Goal: Information Seeking & Learning: Learn about a topic

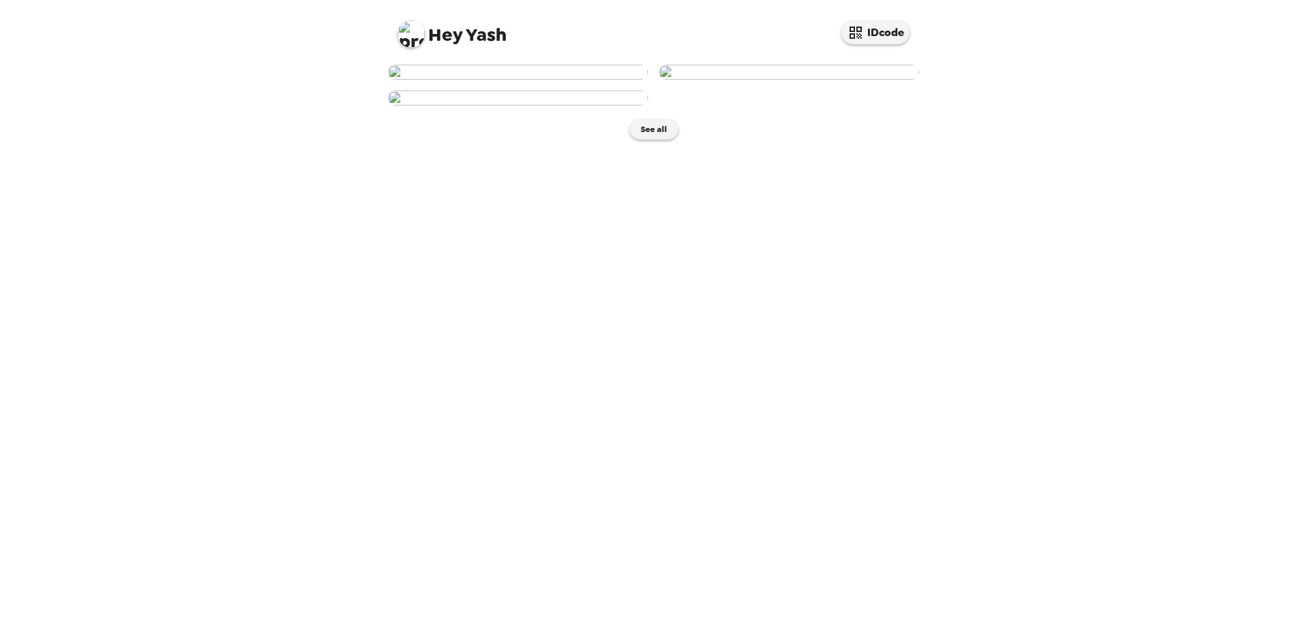
scroll to position [148, 0]
click at [643, 140] on button "See all" at bounding box center [654, 129] width 48 height 20
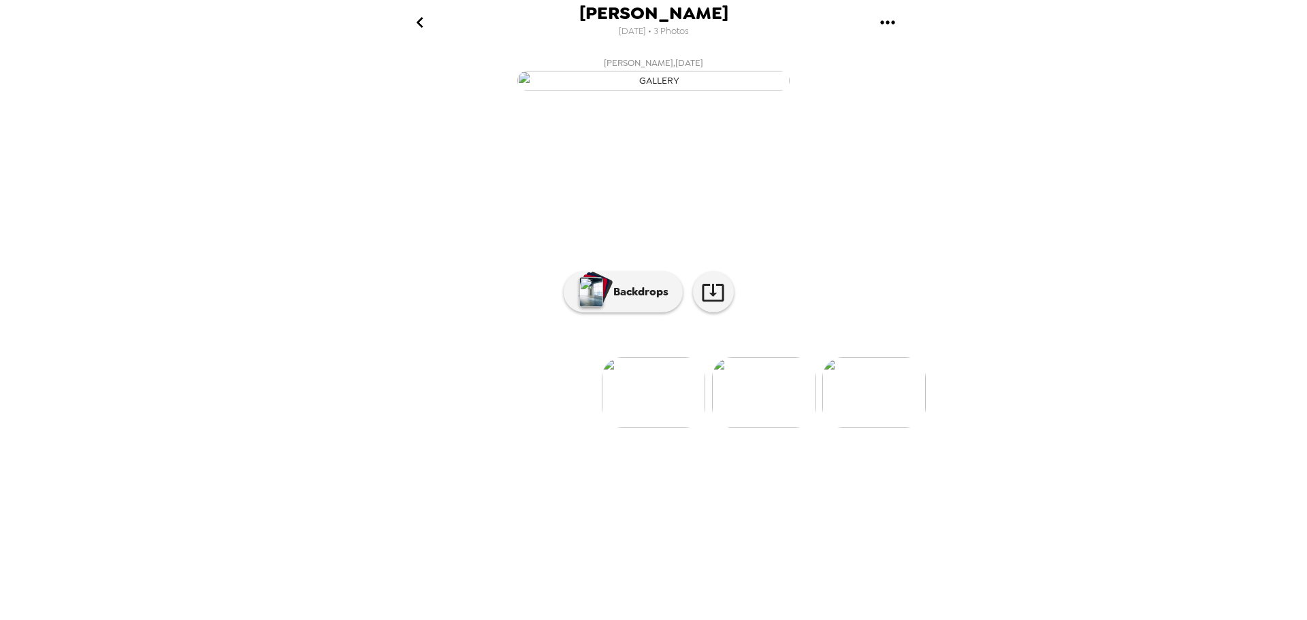
click at [743, 428] on img at bounding box center [763, 392] width 103 height 71
click at [653, 300] on p "Backdrops" at bounding box center [638, 292] width 62 height 16
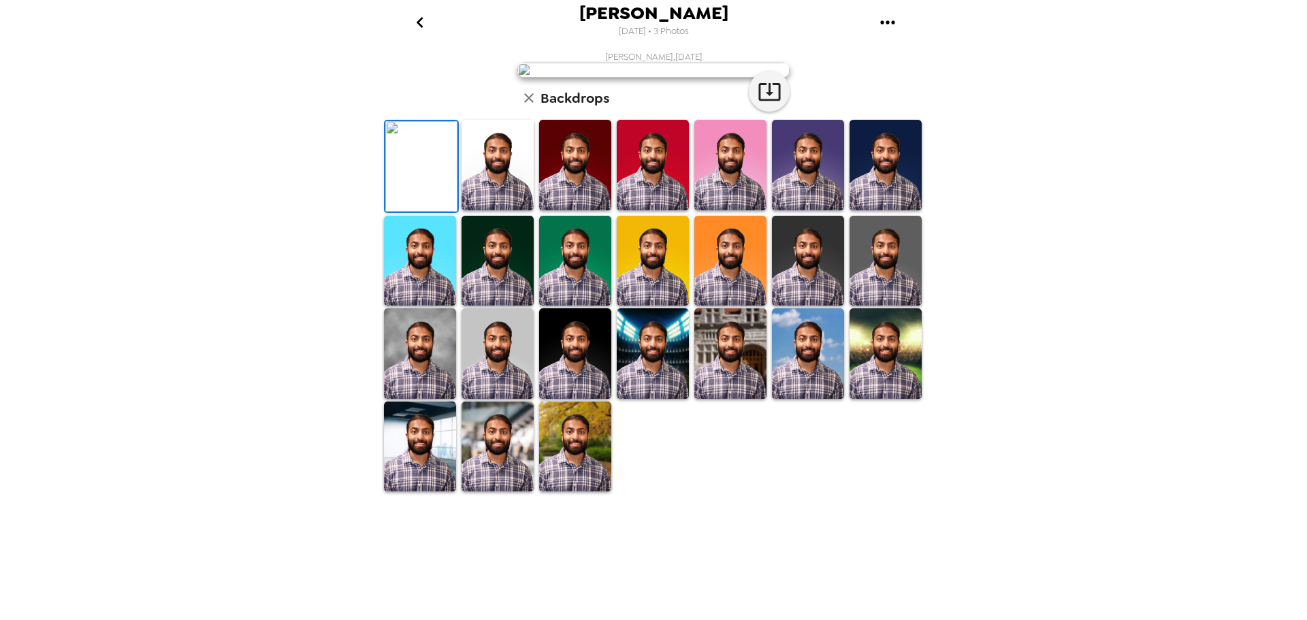
click at [513, 210] on img at bounding box center [498, 165] width 72 height 91
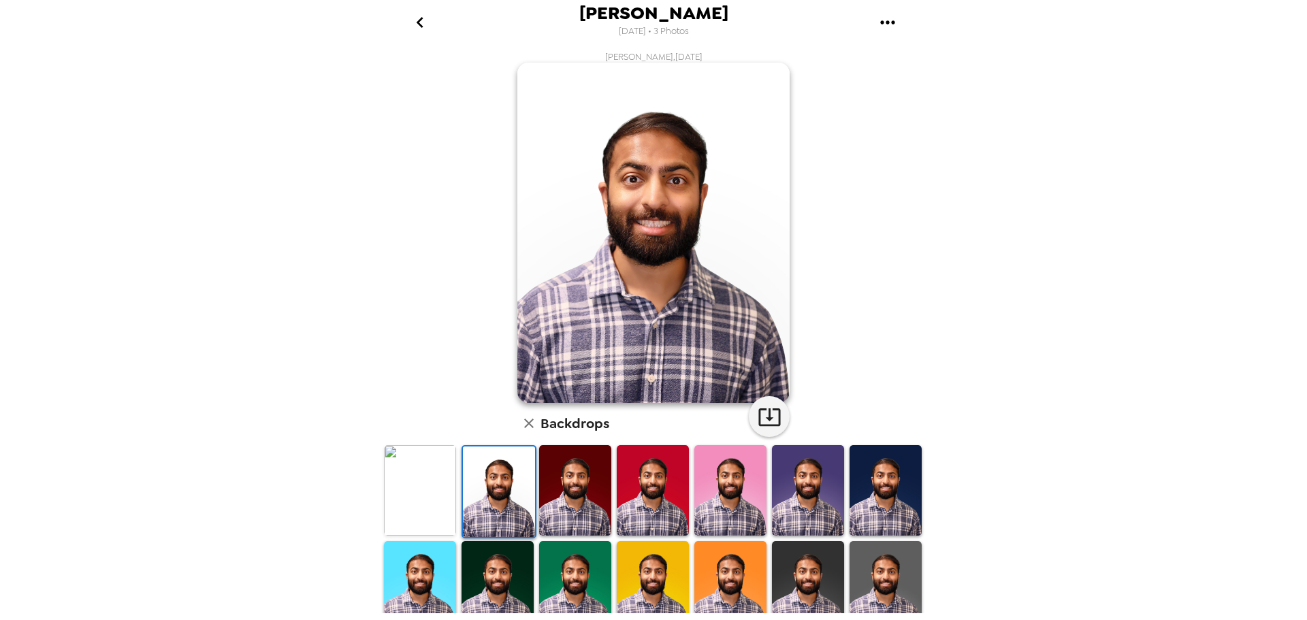
drag, startPoint x: 578, startPoint y: 480, endPoint x: 636, endPoint y: 481, distance: 57.9
click at [578, 479] on img at bounding box center [575, 490] width 72 height 91
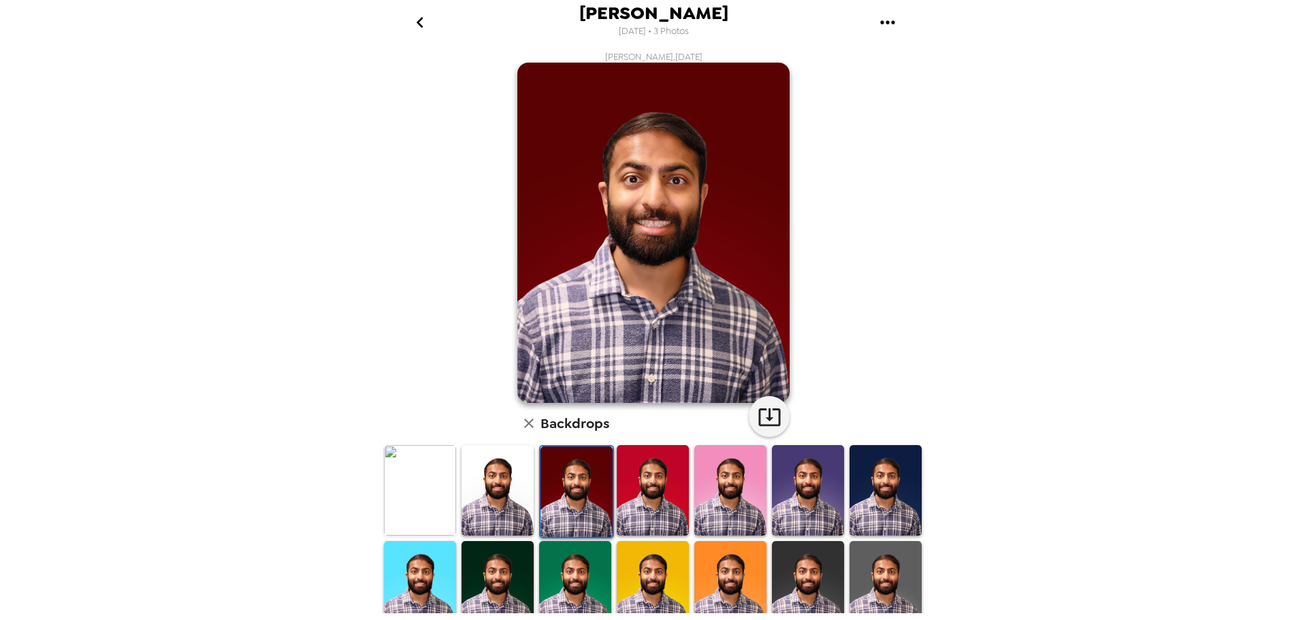
click at [668, 481] on img at bounding box center [653, 490] width 72 height 91
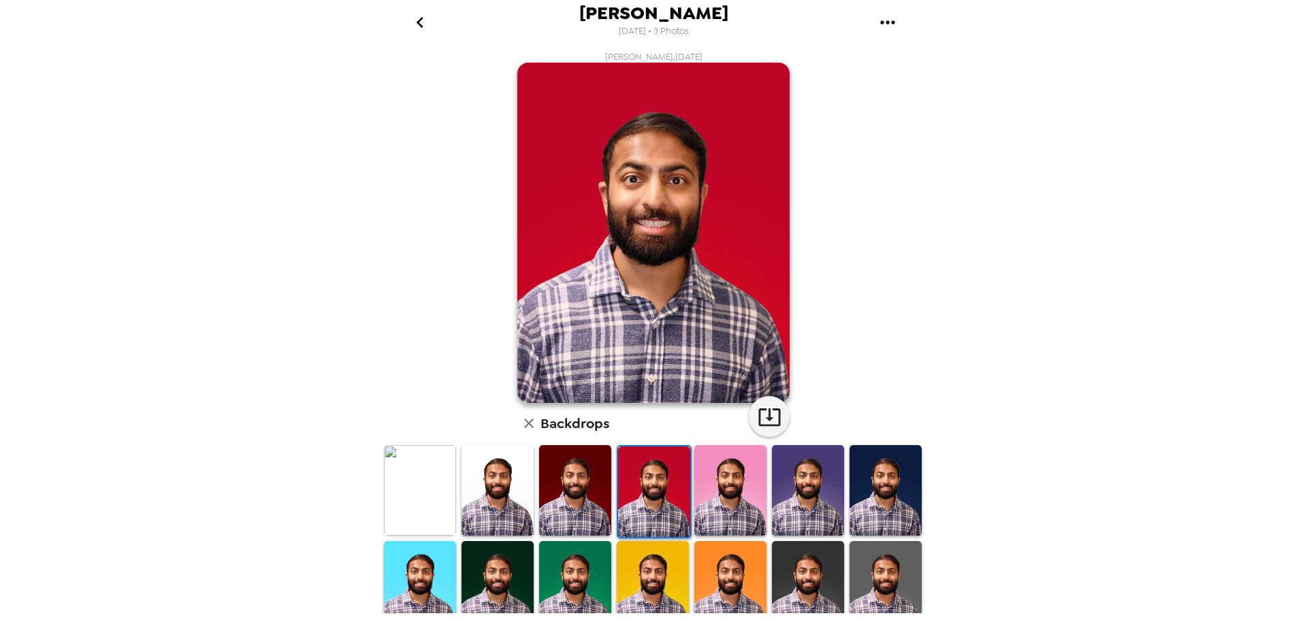
click at [725, 482] on img at bounding box center [730, 490] width 72 height 91
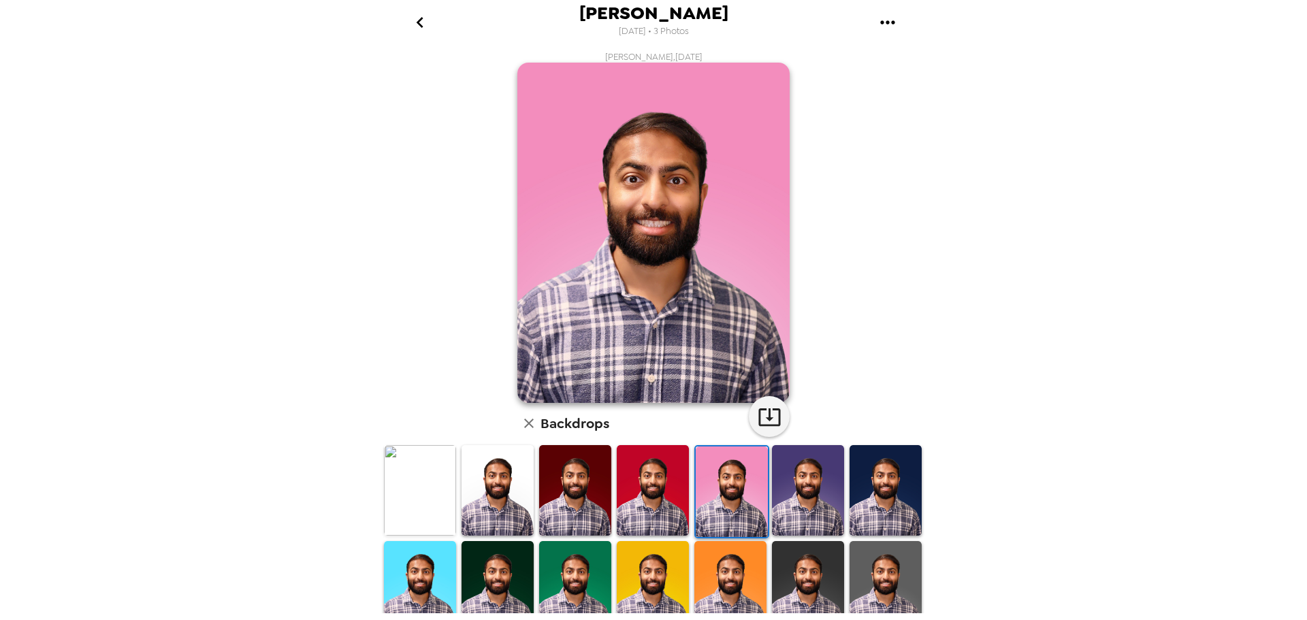
click at [878, 494] on img at bounding box center [886, 490] width 72 height 91
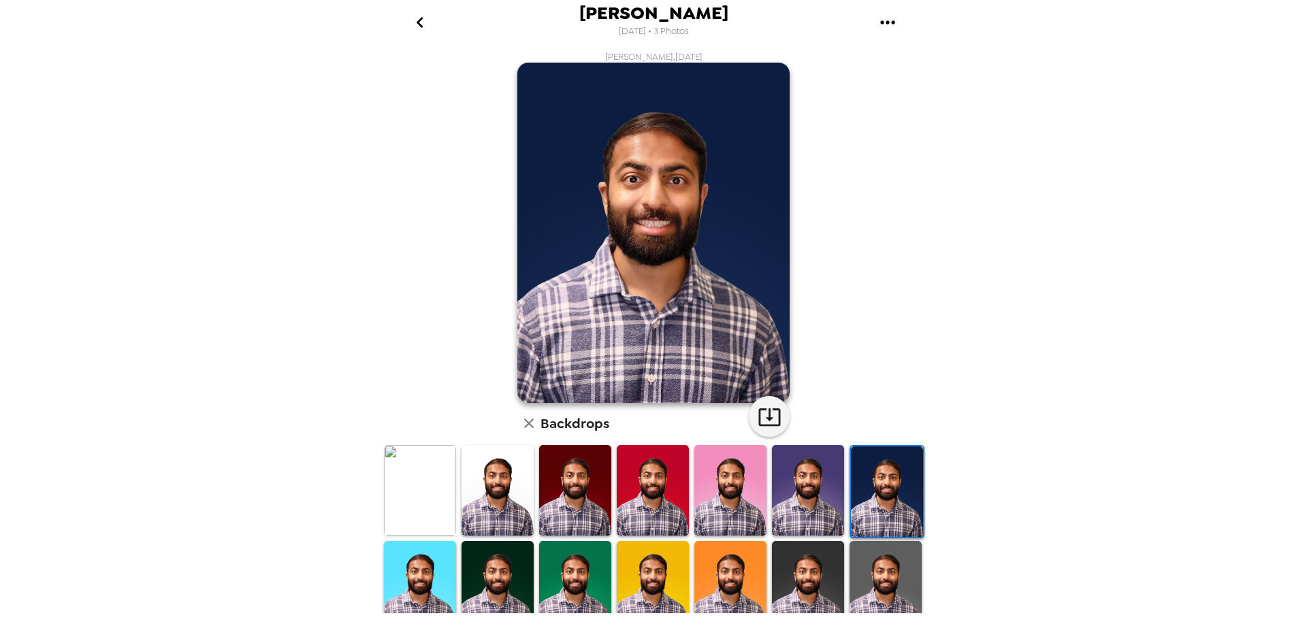
click at [793, 487] on img at bounding box center [808, 490] width 72 height 91
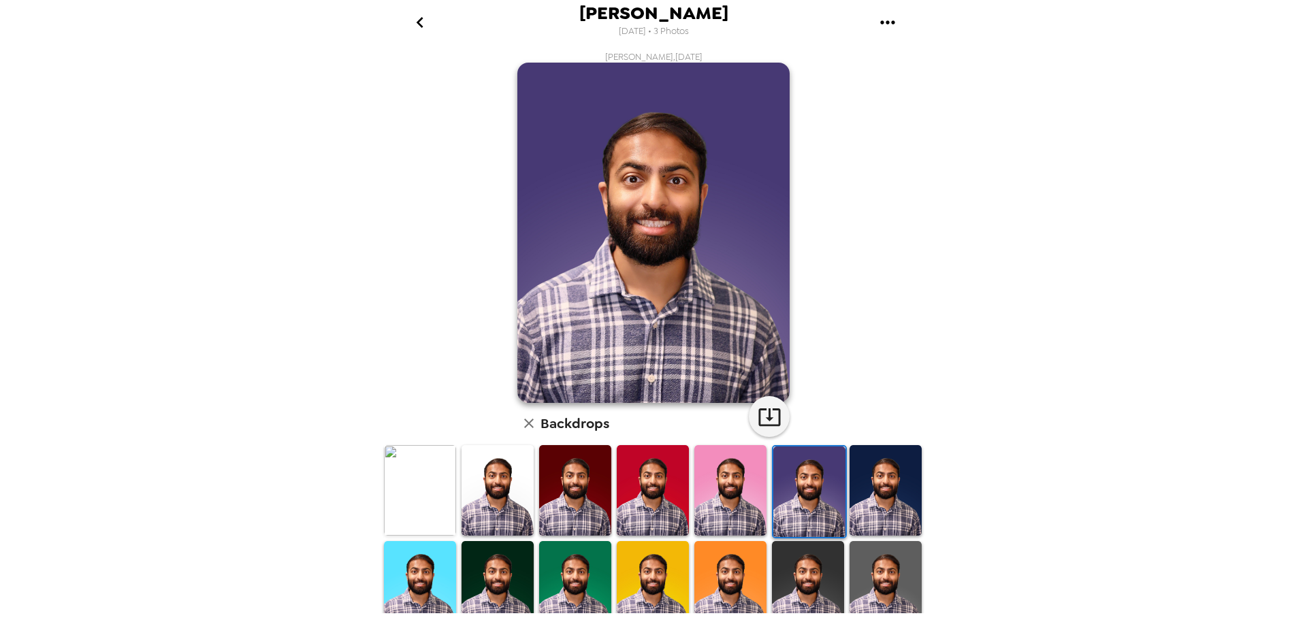
click at [892, 579] on img at bounding box center [886, 586] width 72 height 91
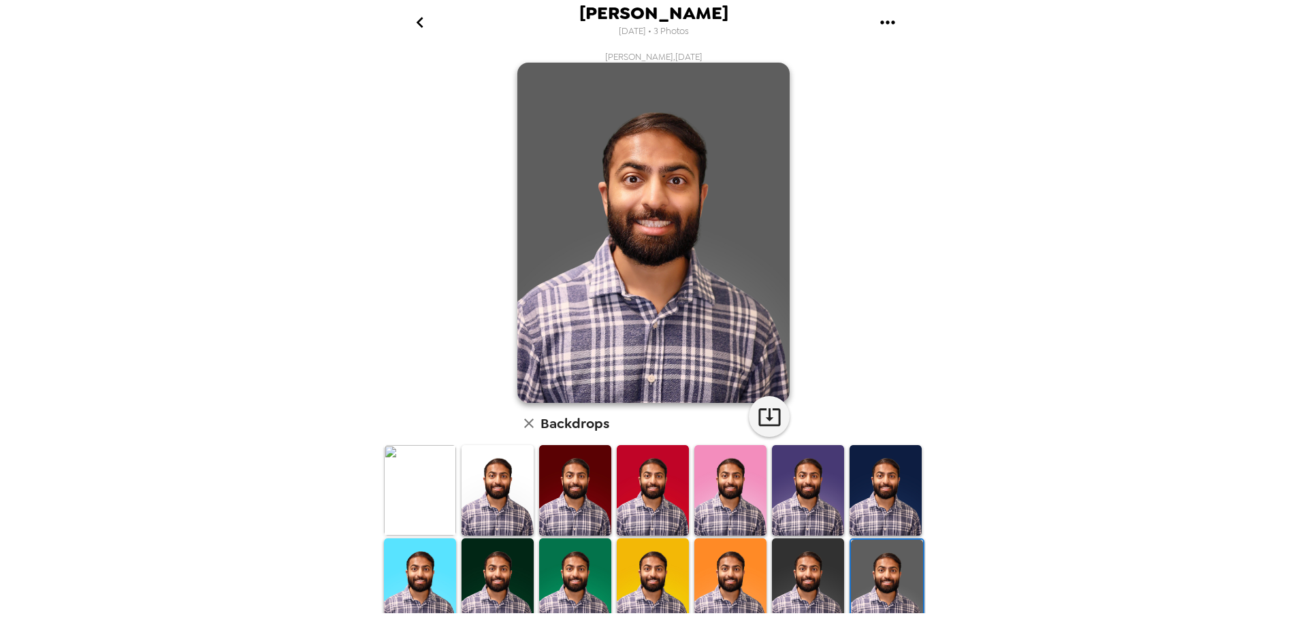
click at [772, 571] on img at bounding box center [808, 583] width 72 height 91
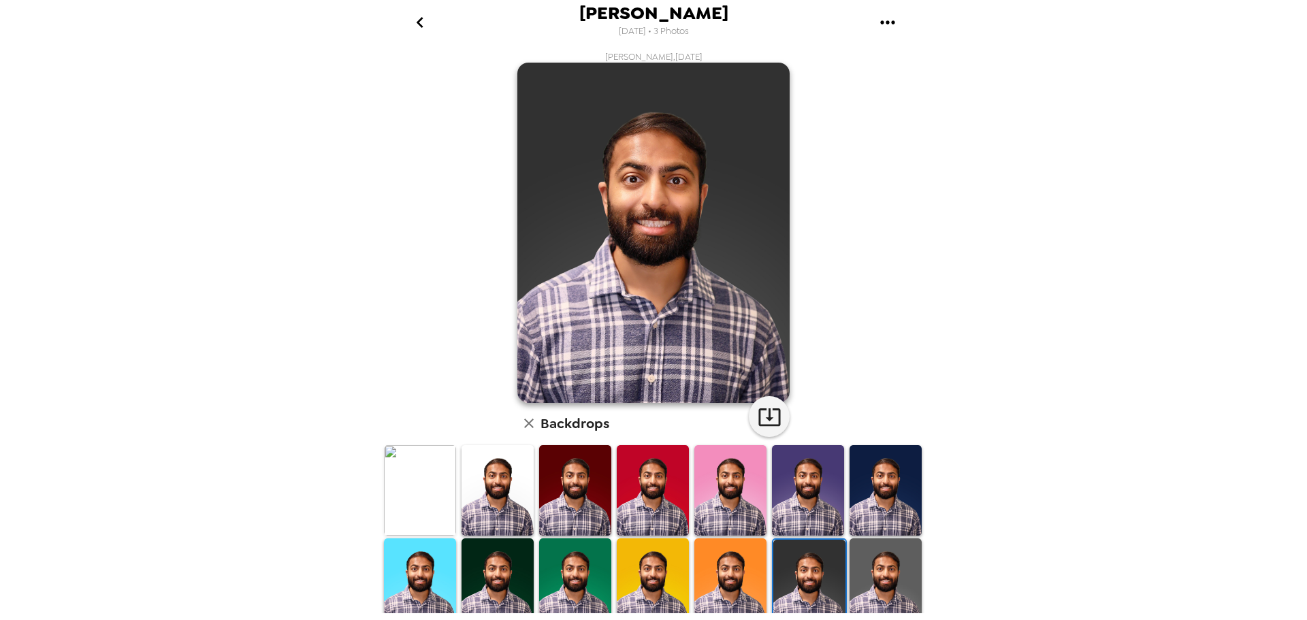
click at [709, 575] on img at bounding box center [730, 583] width 72 height 91
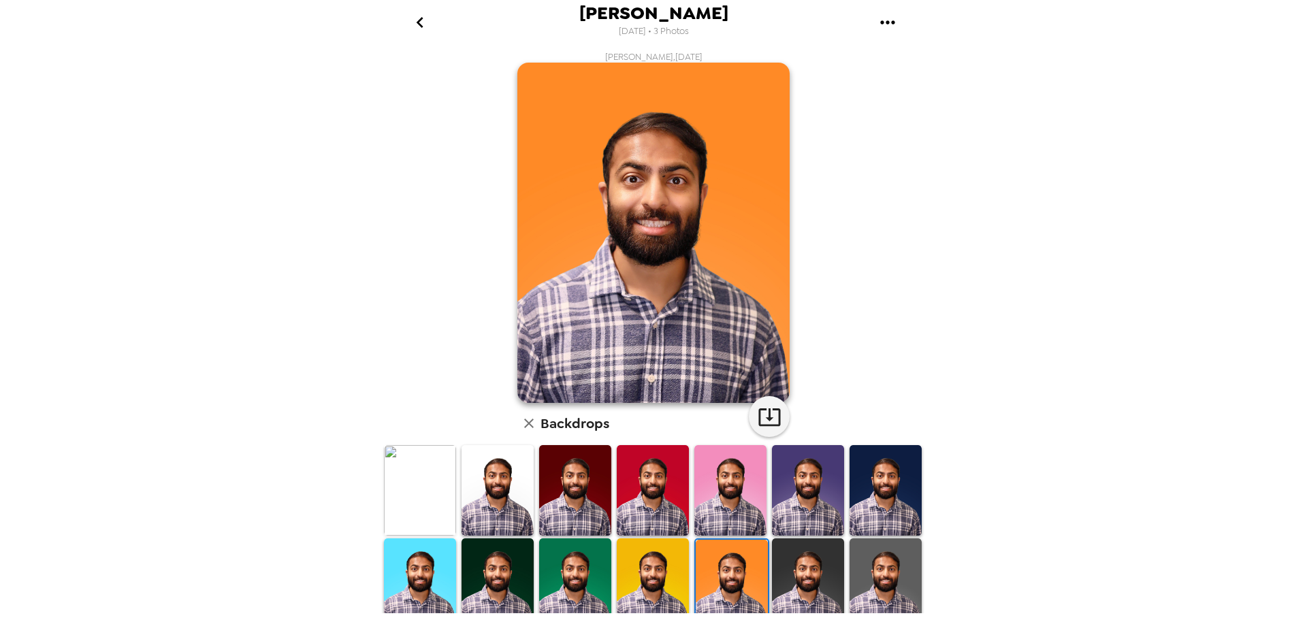
click at [617, 564] on img at bounding box center [653, 583] width 72 height 91
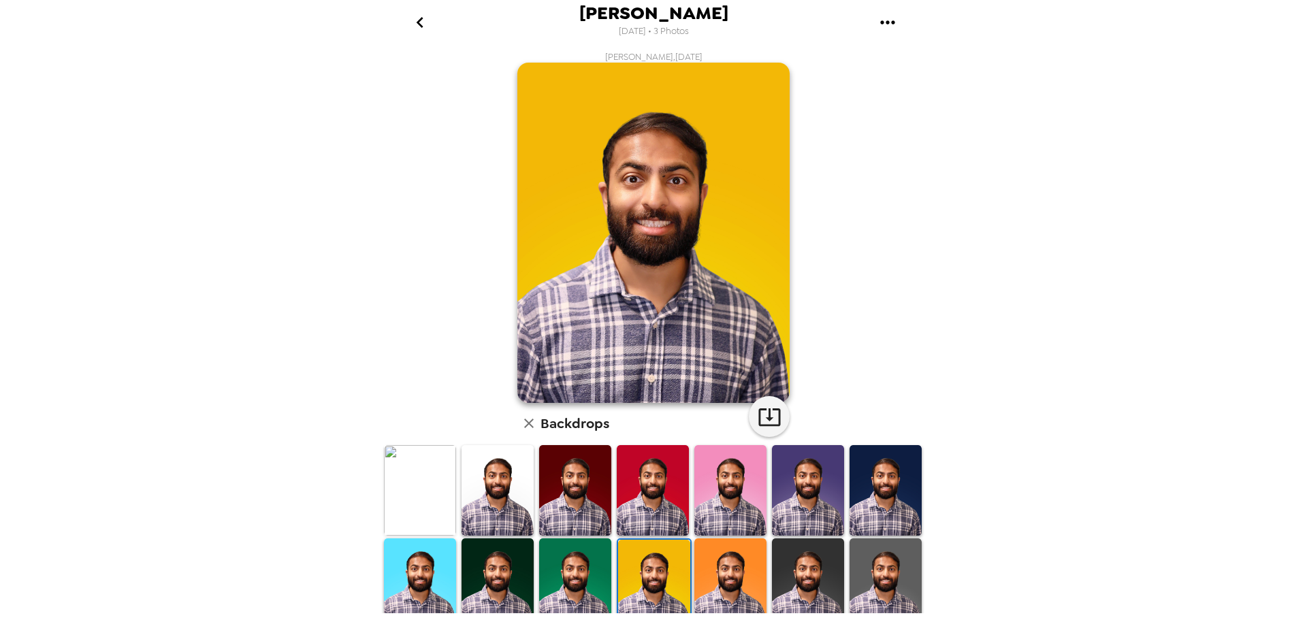
click at [575, 564] on img at bounding box center [575, 583] width 72 height 91
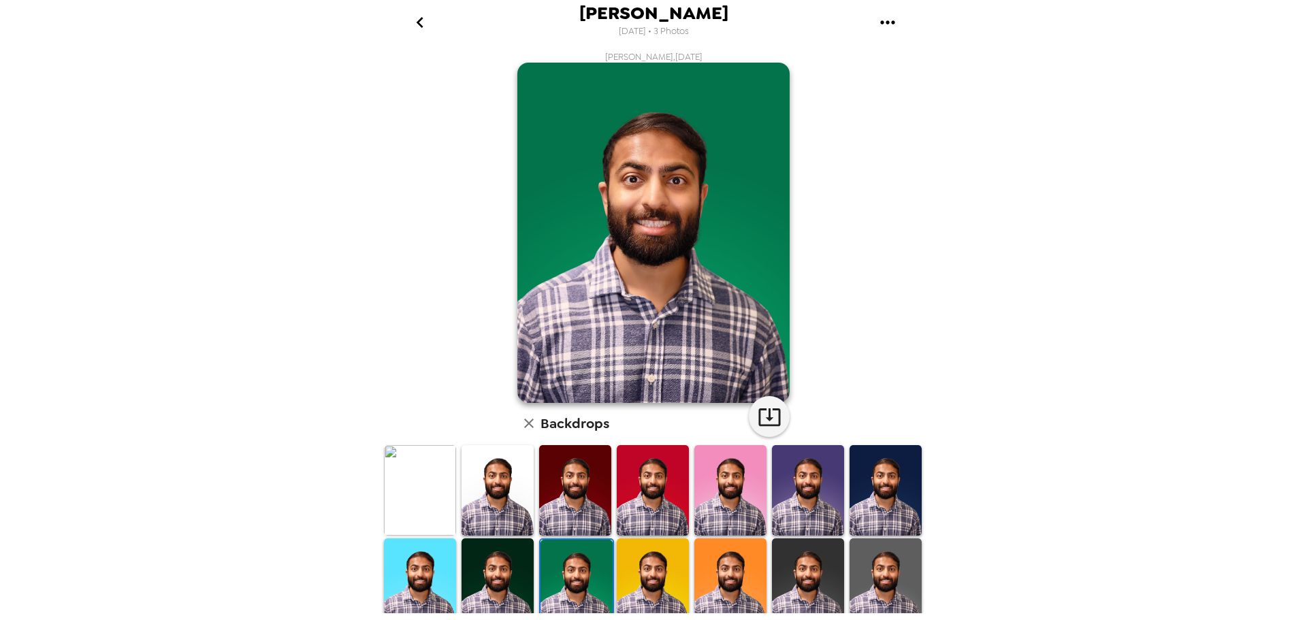
click at [439, 556] on img at bounding box center [420, 583] width 72 height 91
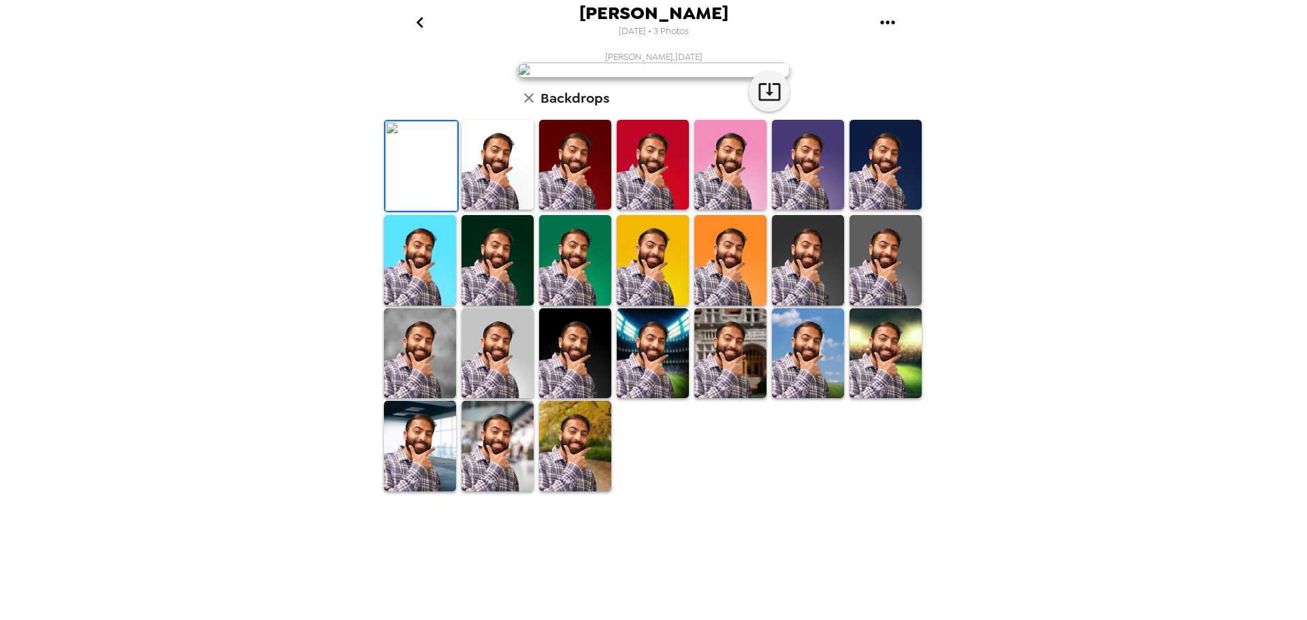
click at [425, 398] on img at bounding box center [420, 353] width 72 height 90
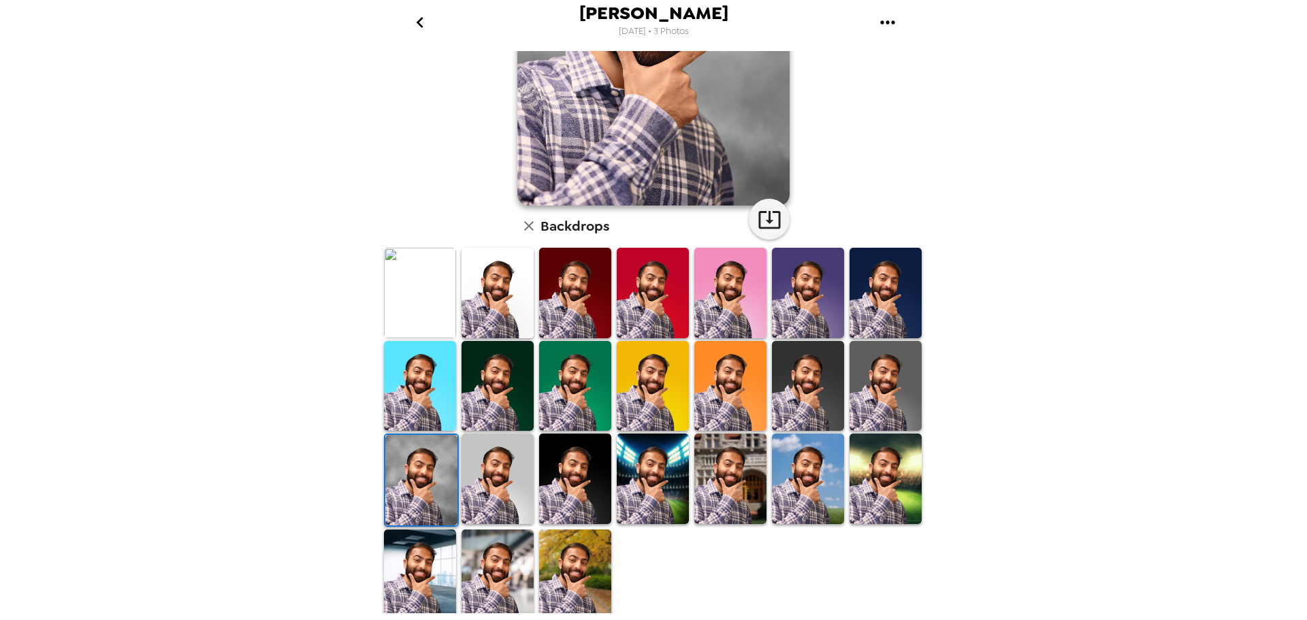
click at [432, 579] on img at bounding box center [420, 575] width 72 height 90
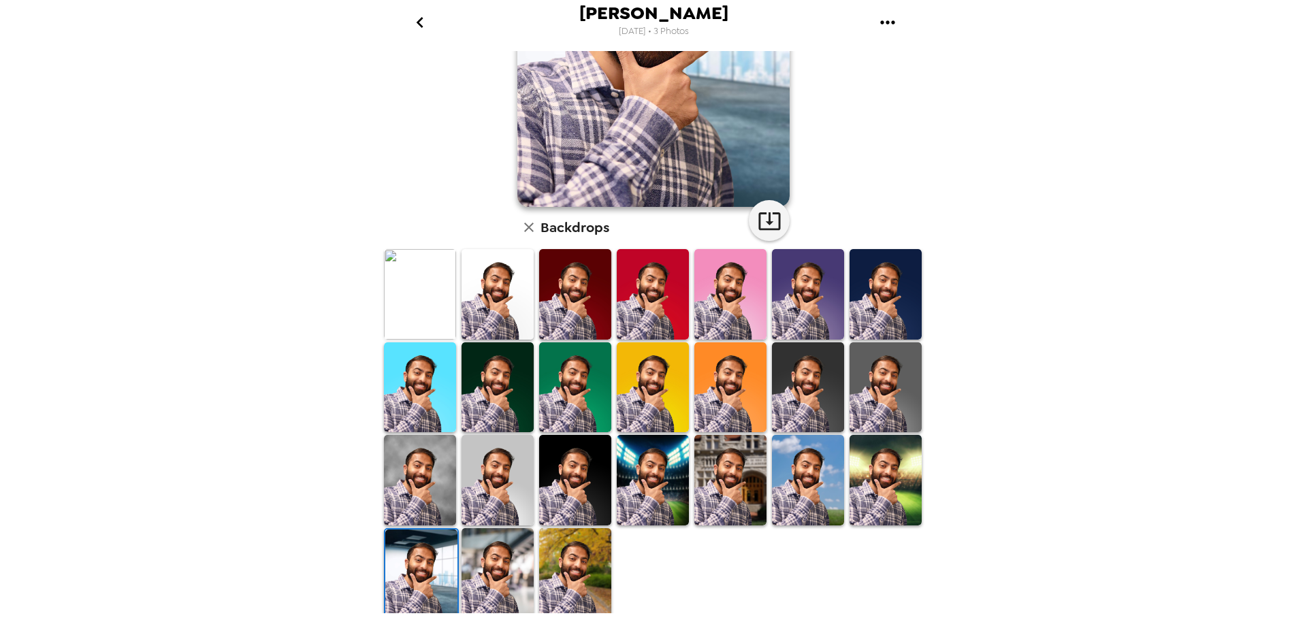
scroll to position [1, 0]
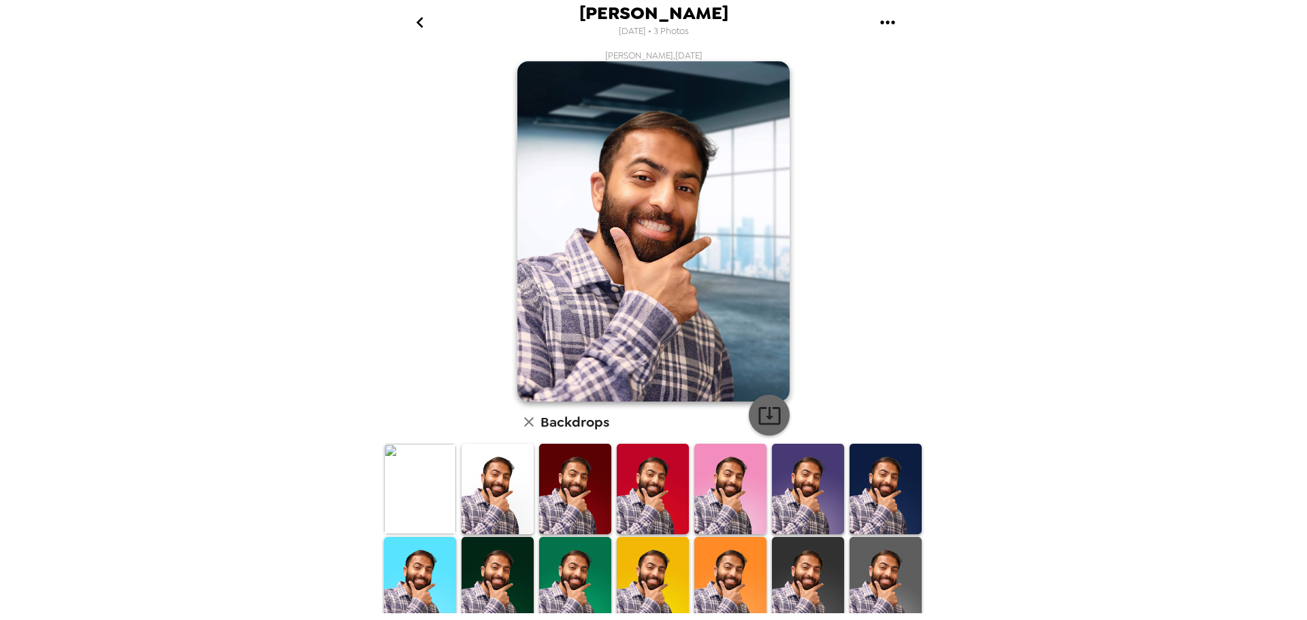
click at [777, 411] on button "button" at bounding box center [769, 415] width 41 height 41
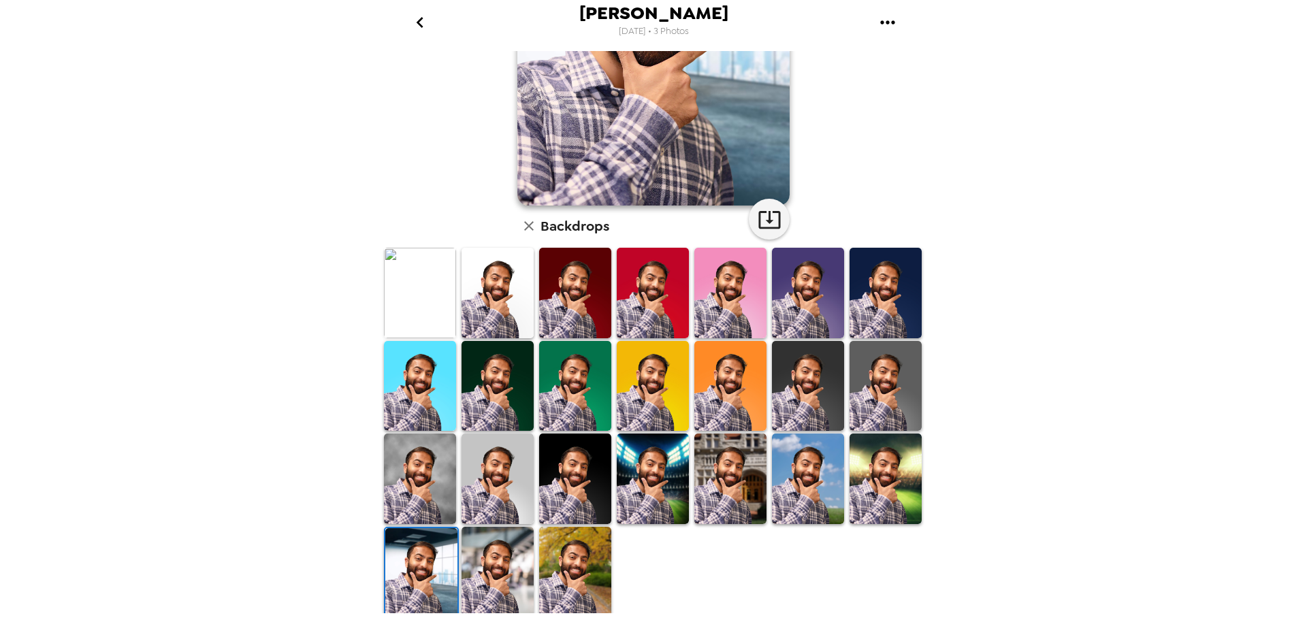
click at [494, 543] on img at bounding box center [498, 572] width 72 height 90
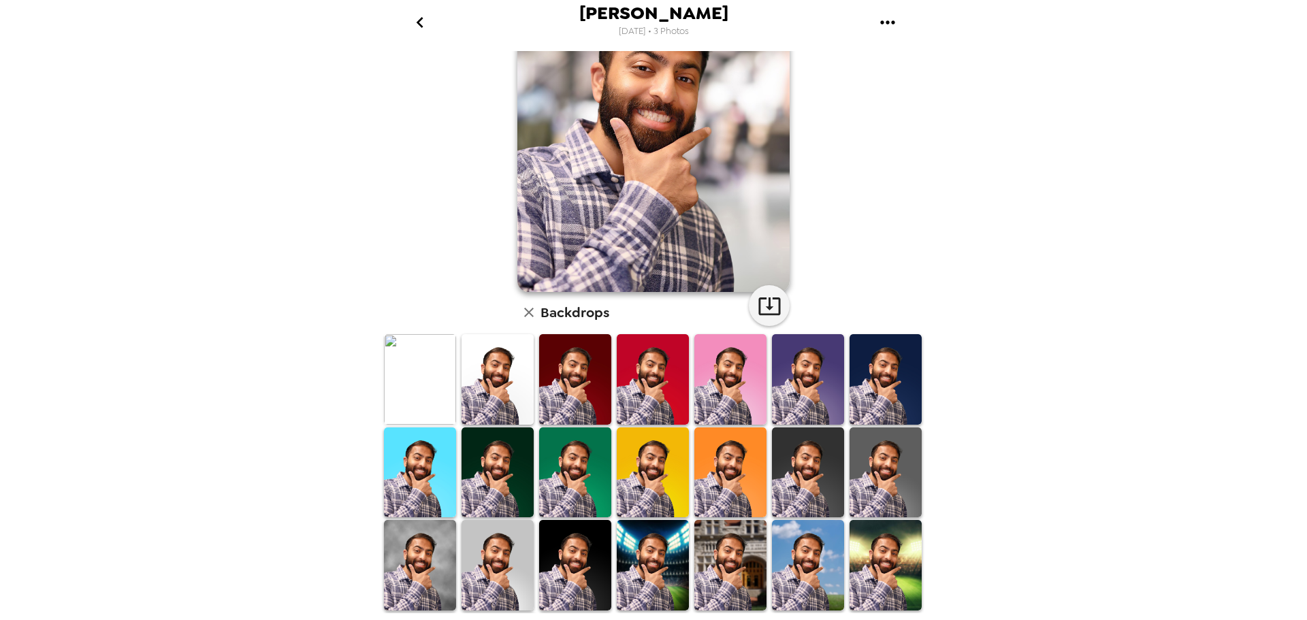
scroll to position [0, 0]
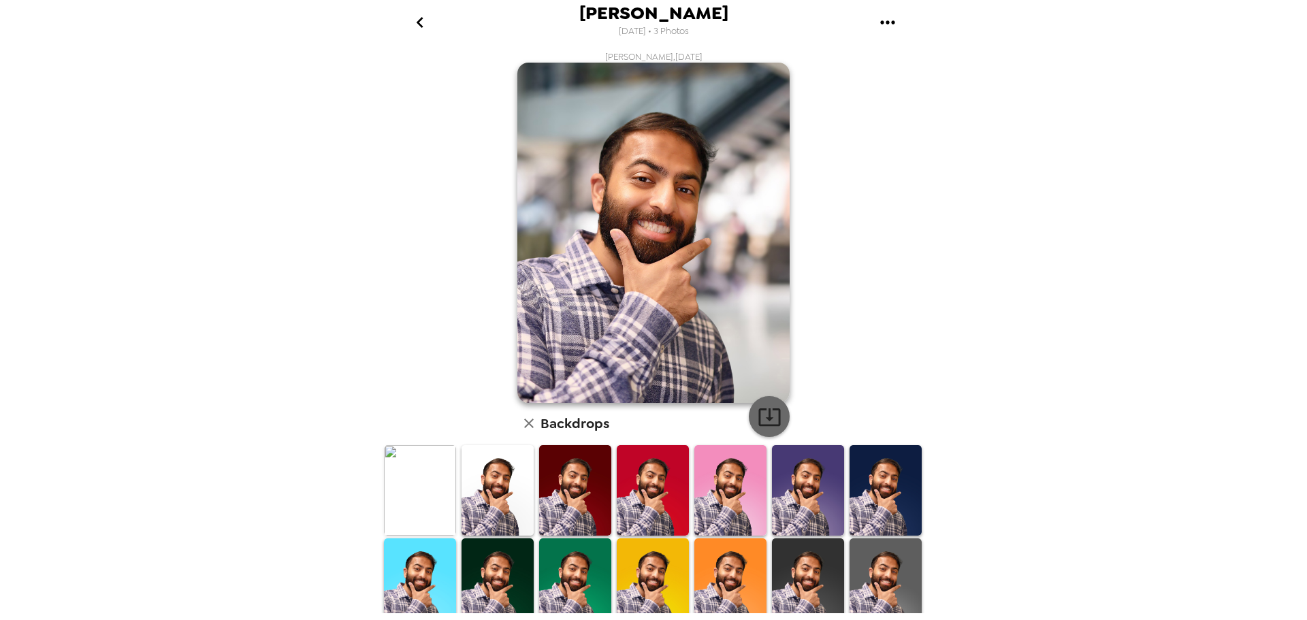
click at [766, 405] on icon "button" at bounding box center [770, 417] width 24 height 24
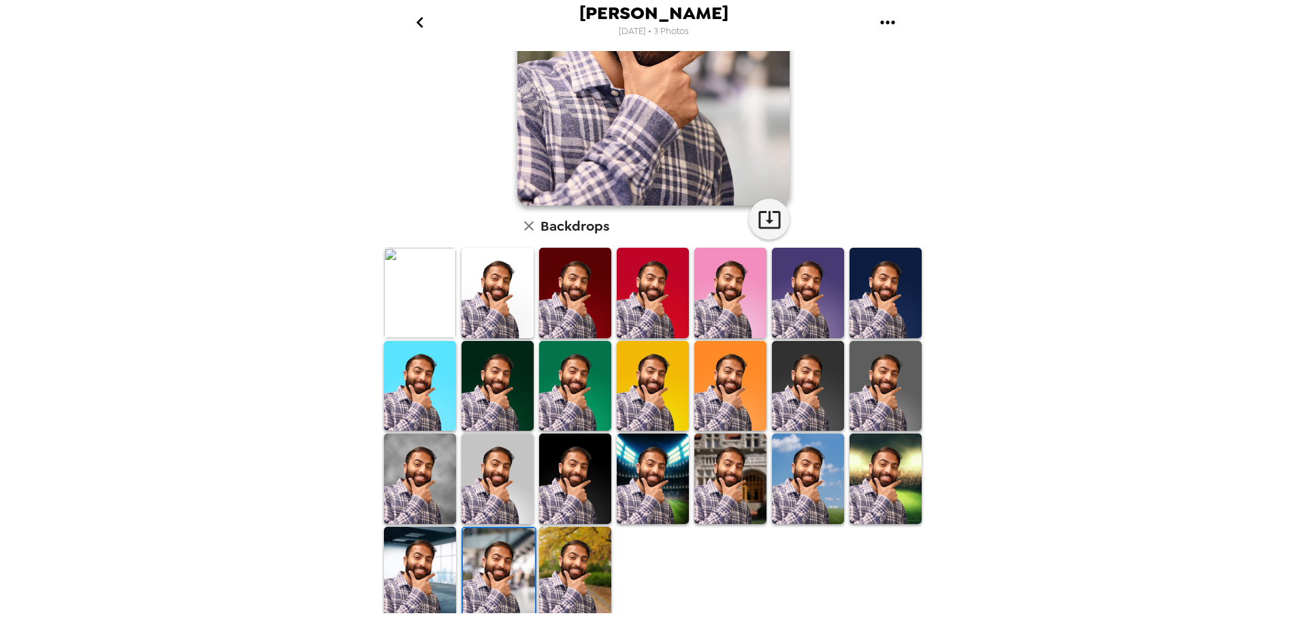
click at [583, 542] on img at bounding box center [575, 572] width 72 height 90
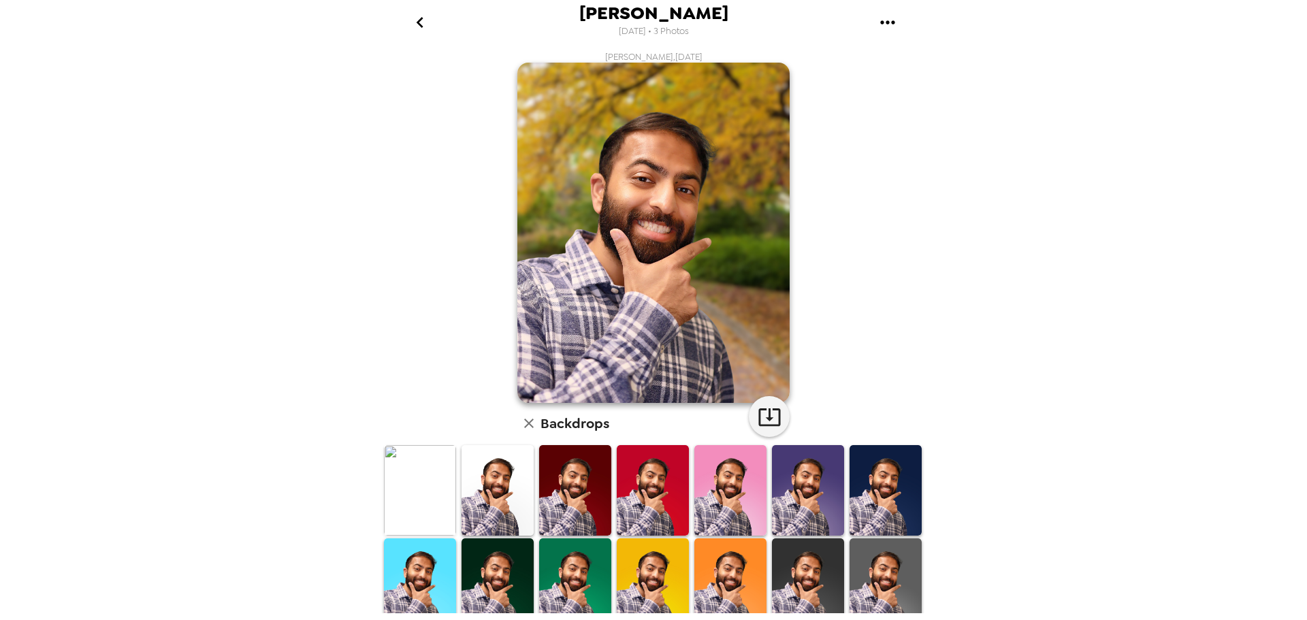
scroll to position [3, 0]
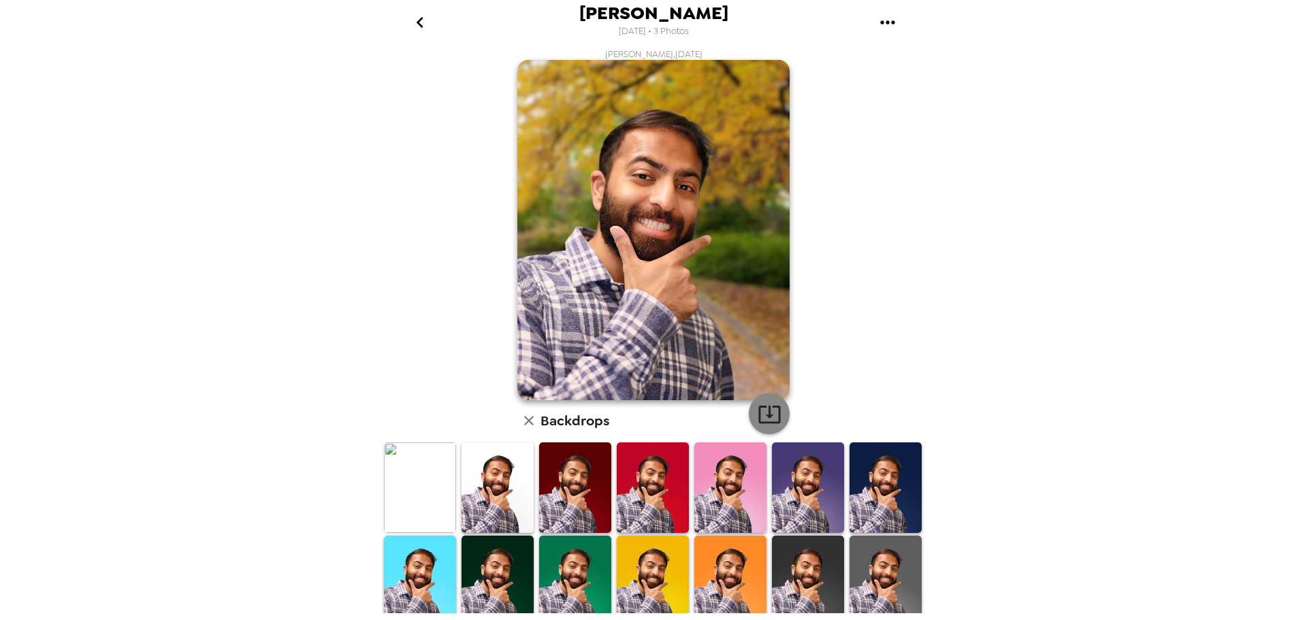
click at [759, 410] on icon "button" at bounding box center [770, 414] width 24 height 24
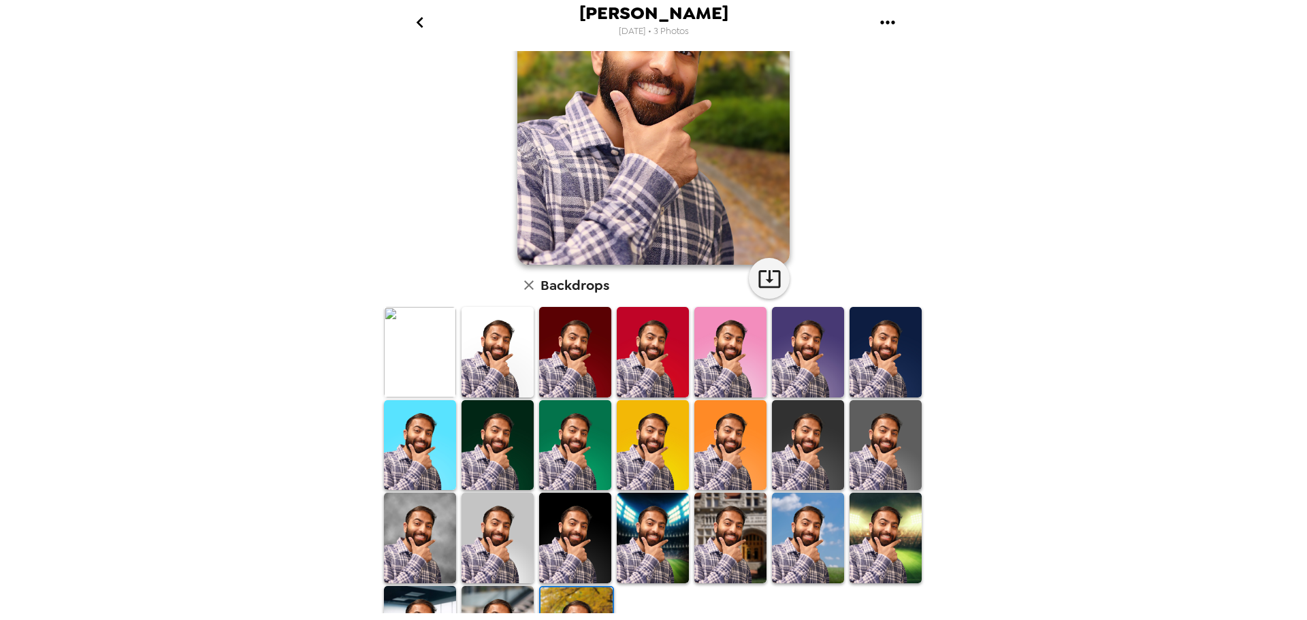
scroll to position [139, 0]
click at [878, 507] on img at bounding box center [886, 537] width 72 height 90
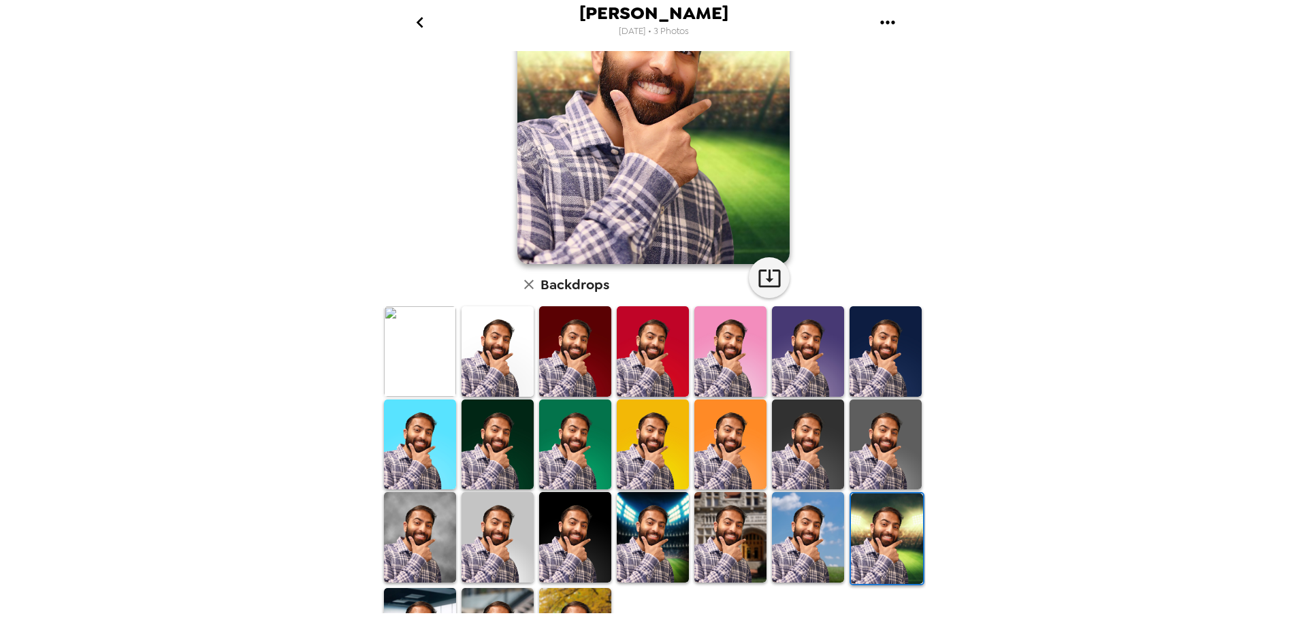
click at [815, 530] on img at bounding box center [808, 537] width 72 height 90
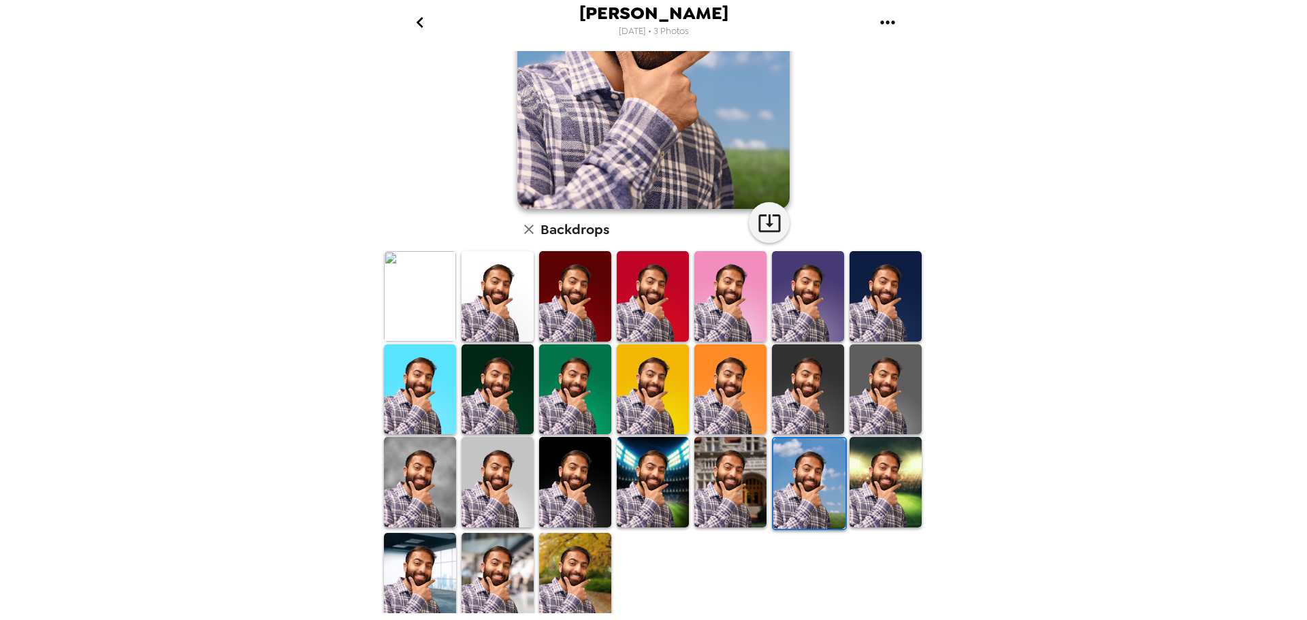
scroll to position [197, 0]
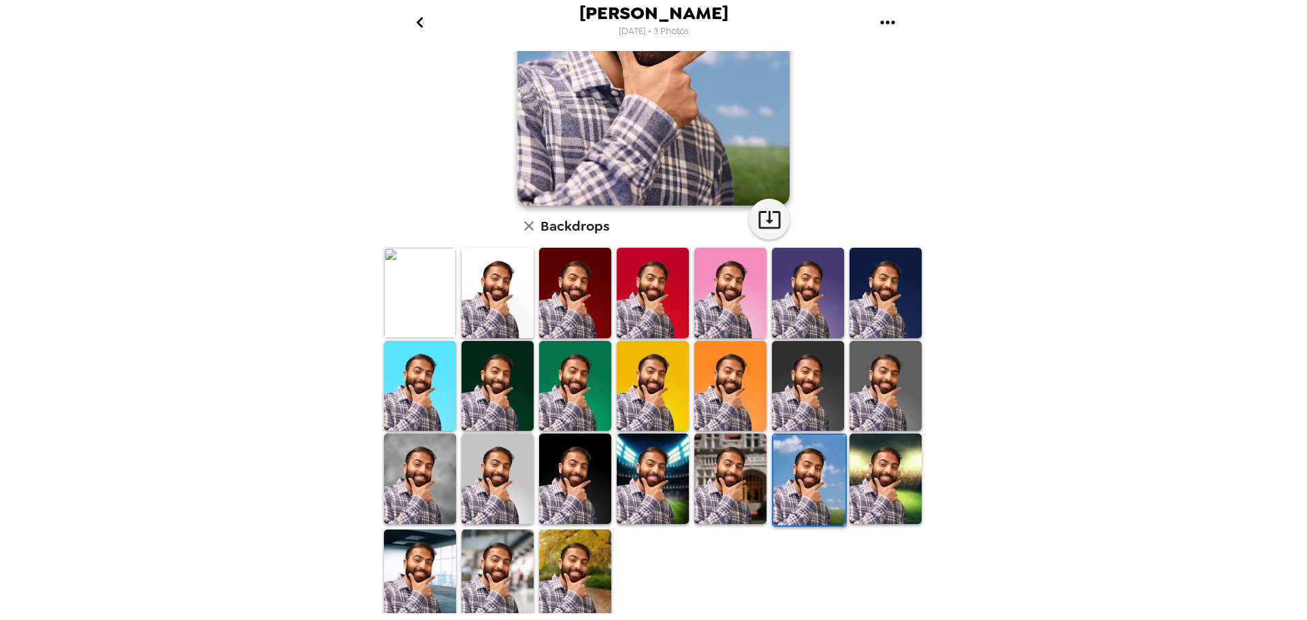
click at [705, 496] on img at bounding box center [730, 479] width 72 height 90
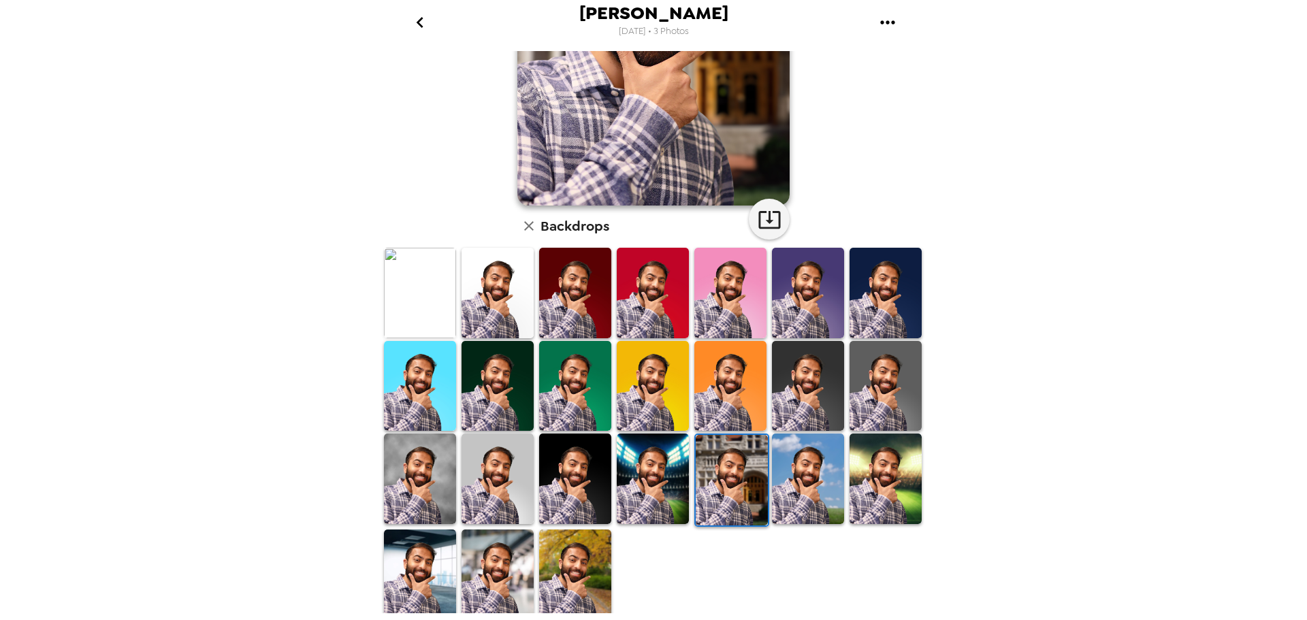
scroll to position [0, 0]
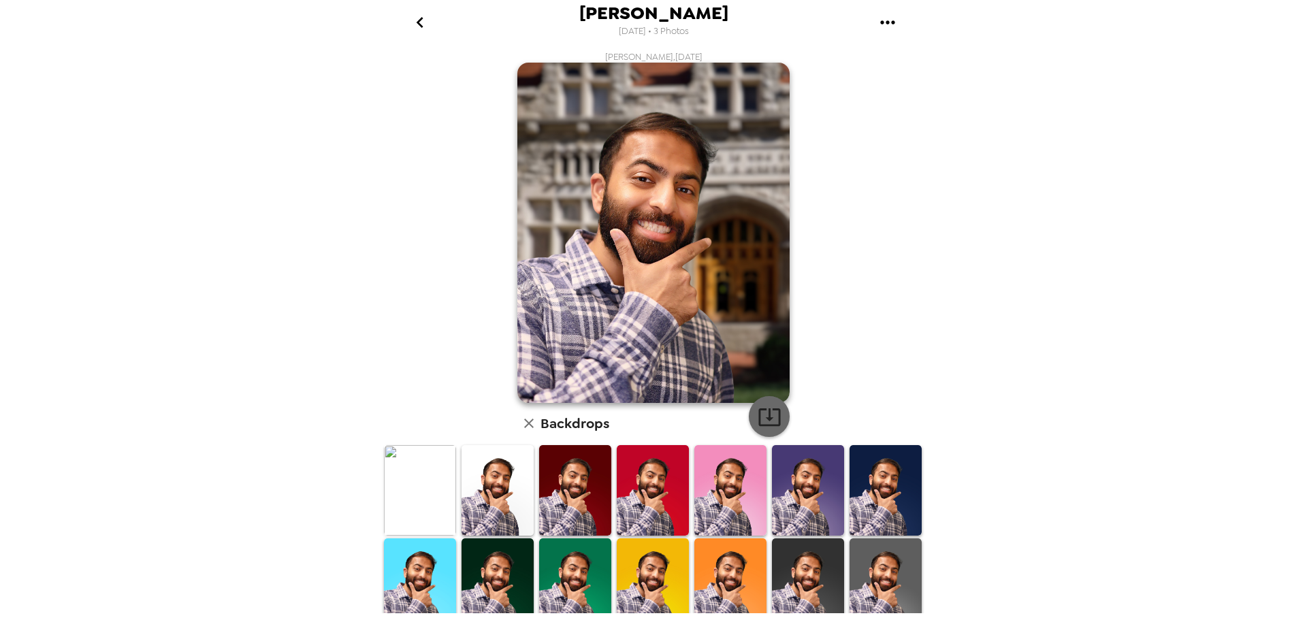
click at [764, 405] on icon "button" at bounding box center [770, 417] width 24 height 24
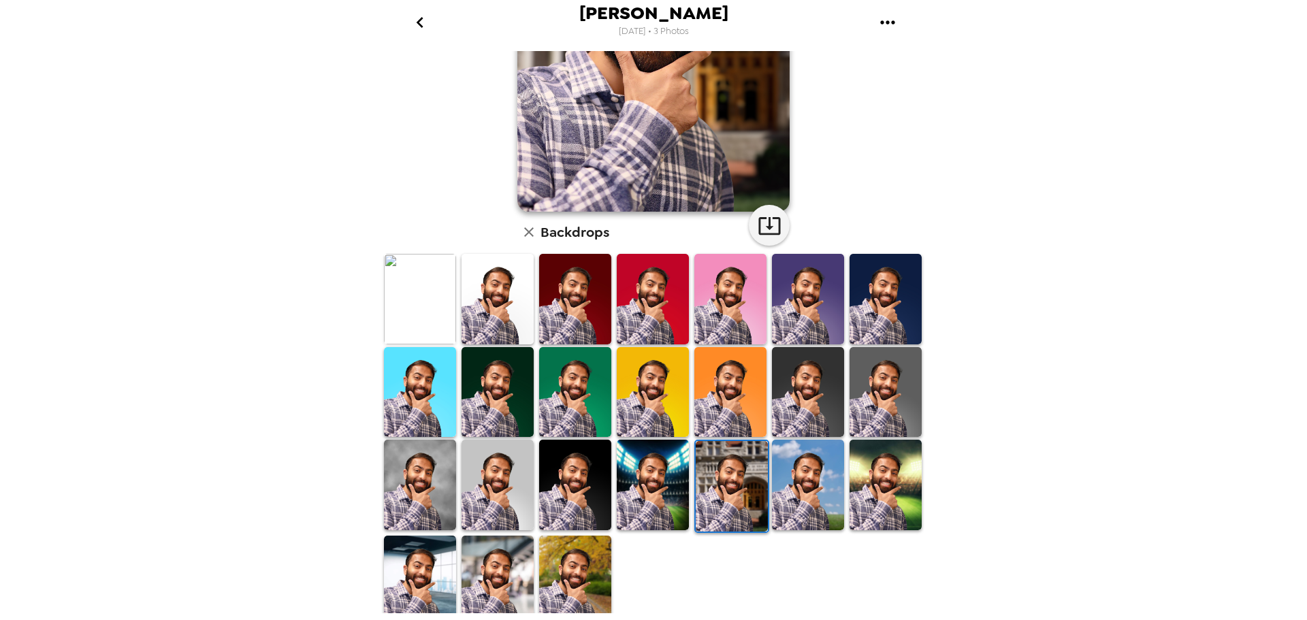
scroll to position [197, 0]
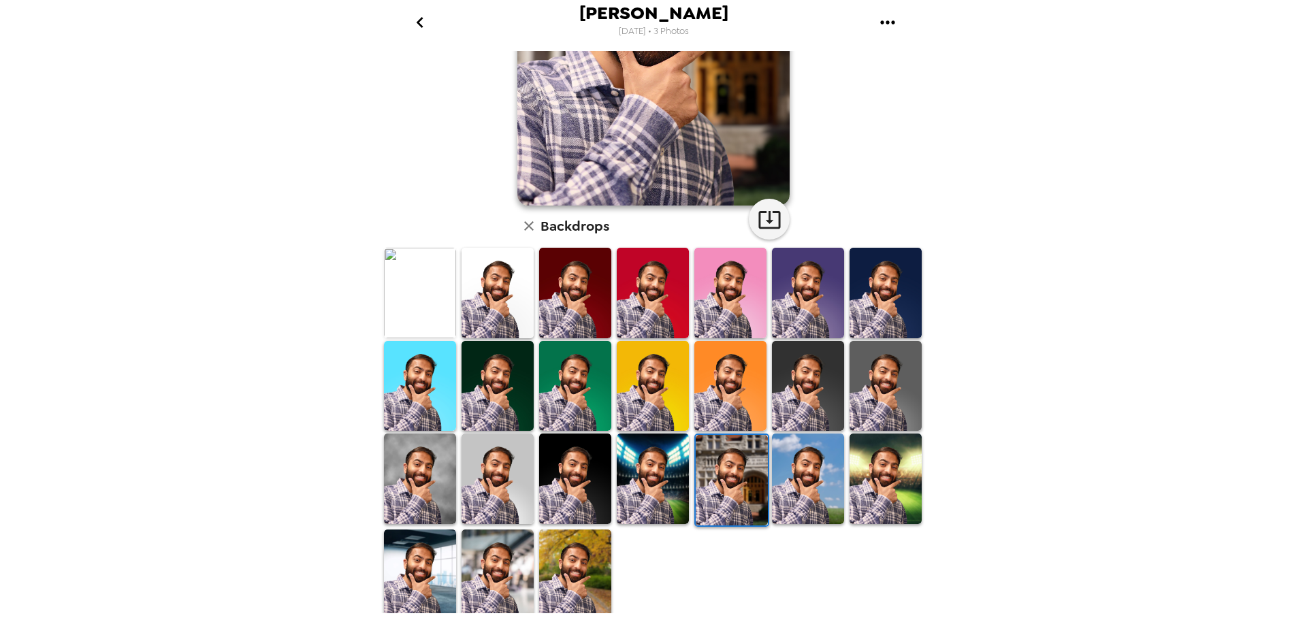
click at [670, 488] on img at bounding box center [653, 479] width 72 height 90
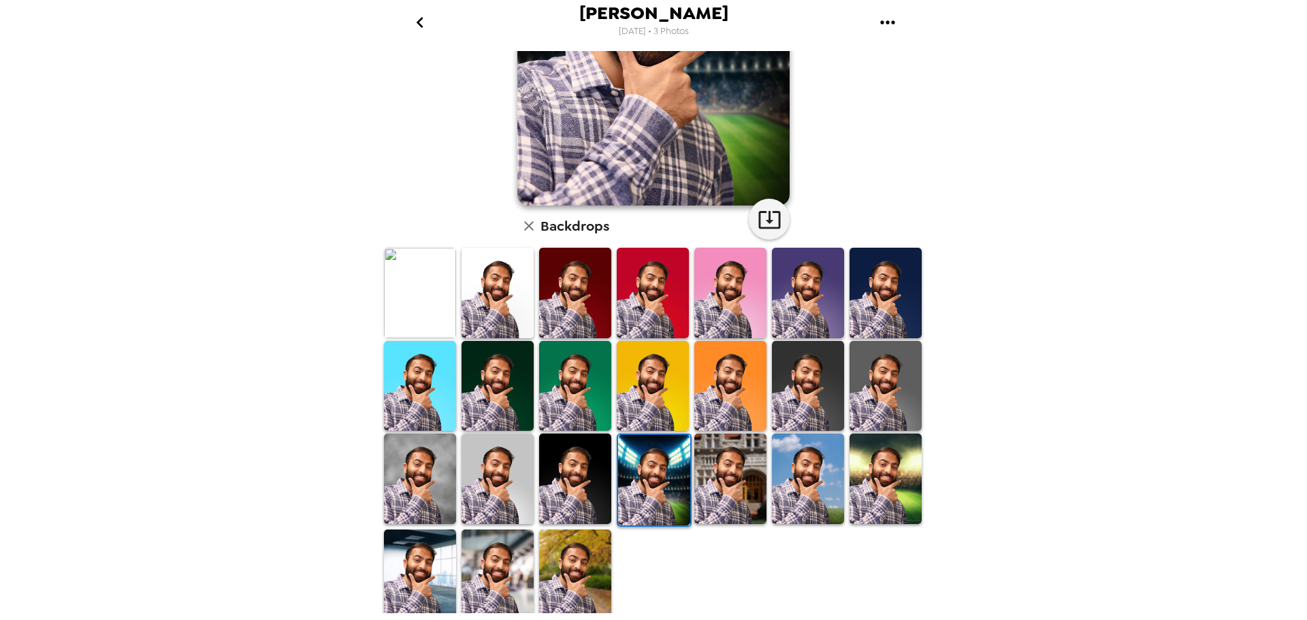
scroll to position [0, 0]
click at [551, 482] on img at bounding box center [575, 479] width 72 height 90
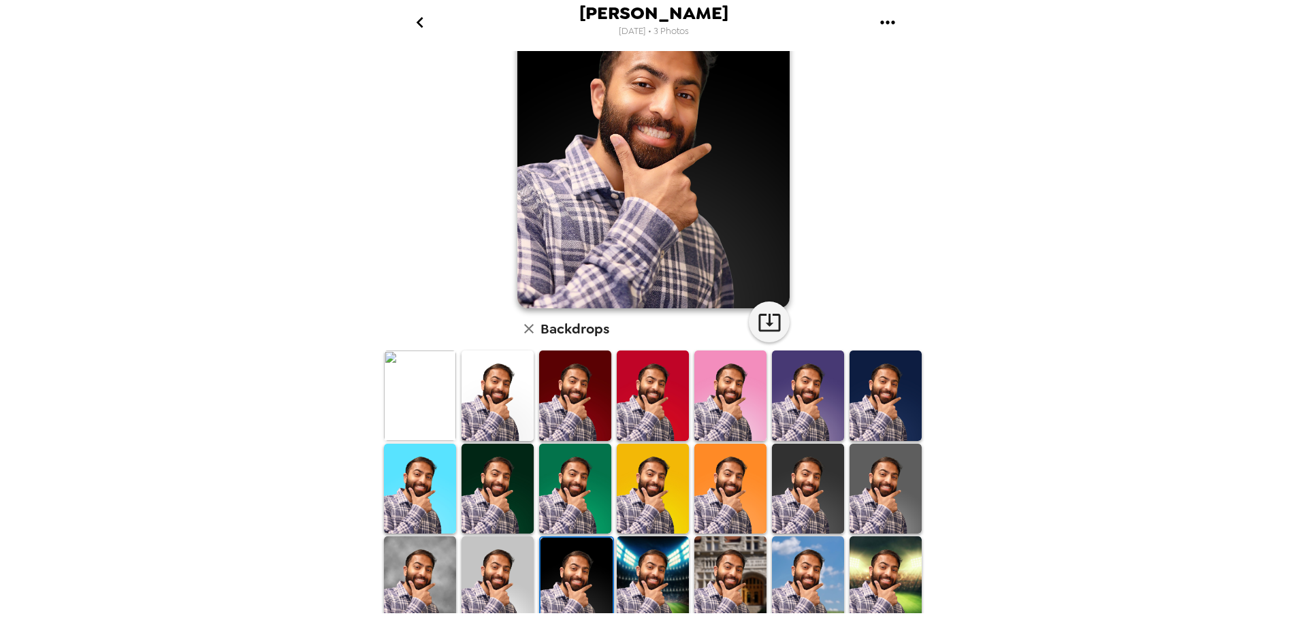
scroll to position [197, 0]
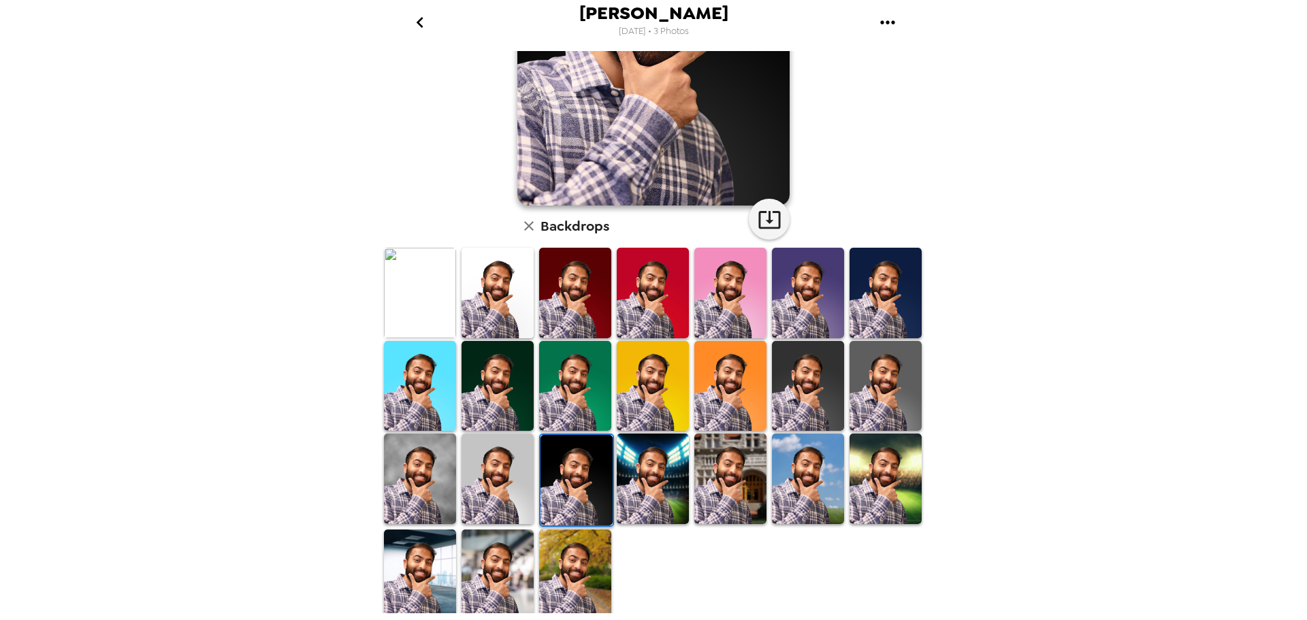
click at [494, 485] on img at bounding box center [498, 479] width 72 height 90
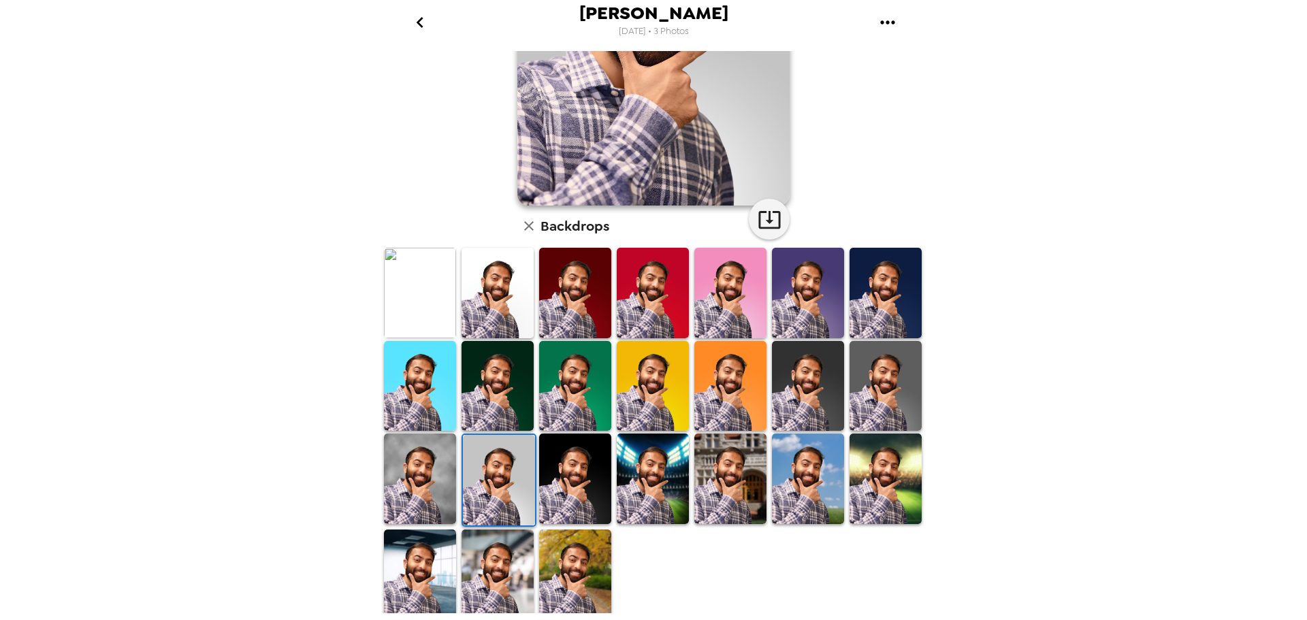
scroll to position [0, 0]
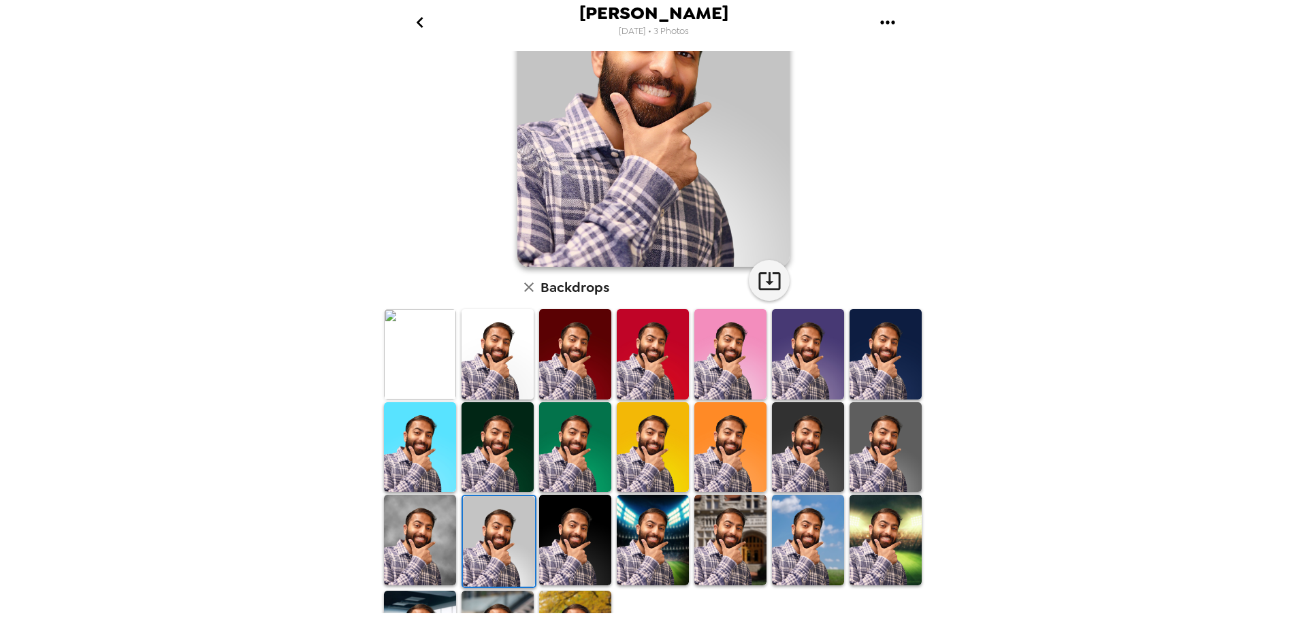
click at [410, 510] on img at bounding box center [420, 540] width 72 height 90
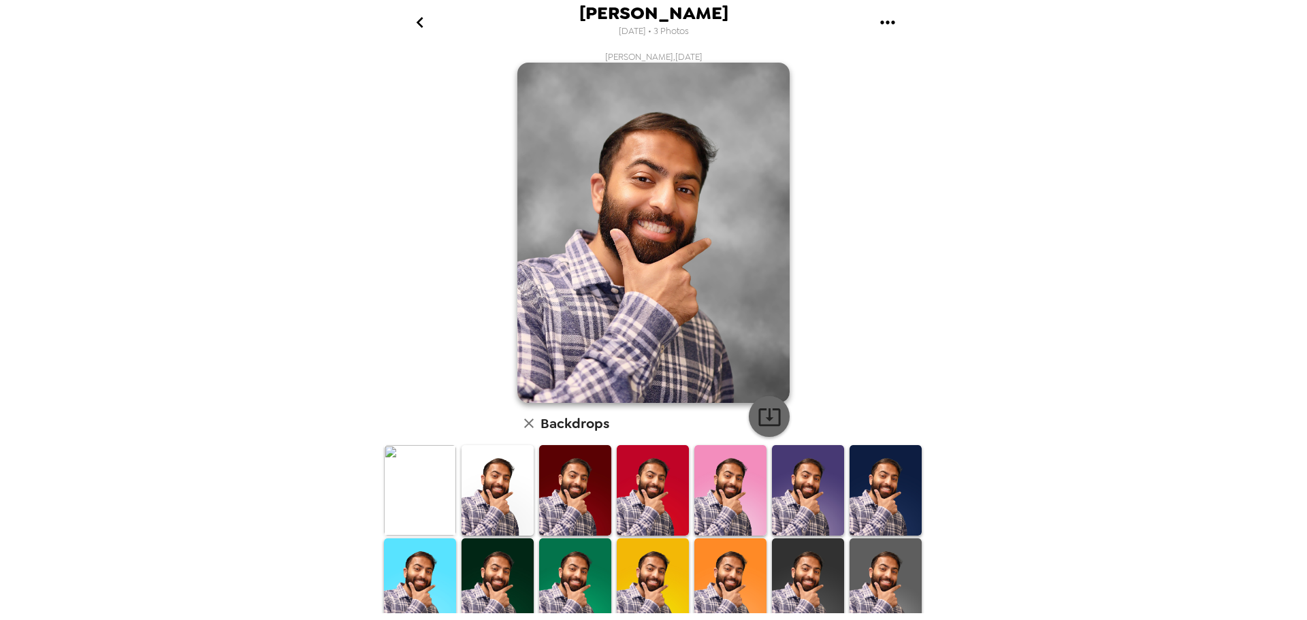
click at [769, 427] on icon "button" at bounding box center [770, 417] width 24 height 24
click at [408, 468] on img at bounding box center [420, 490] width 72 height 90
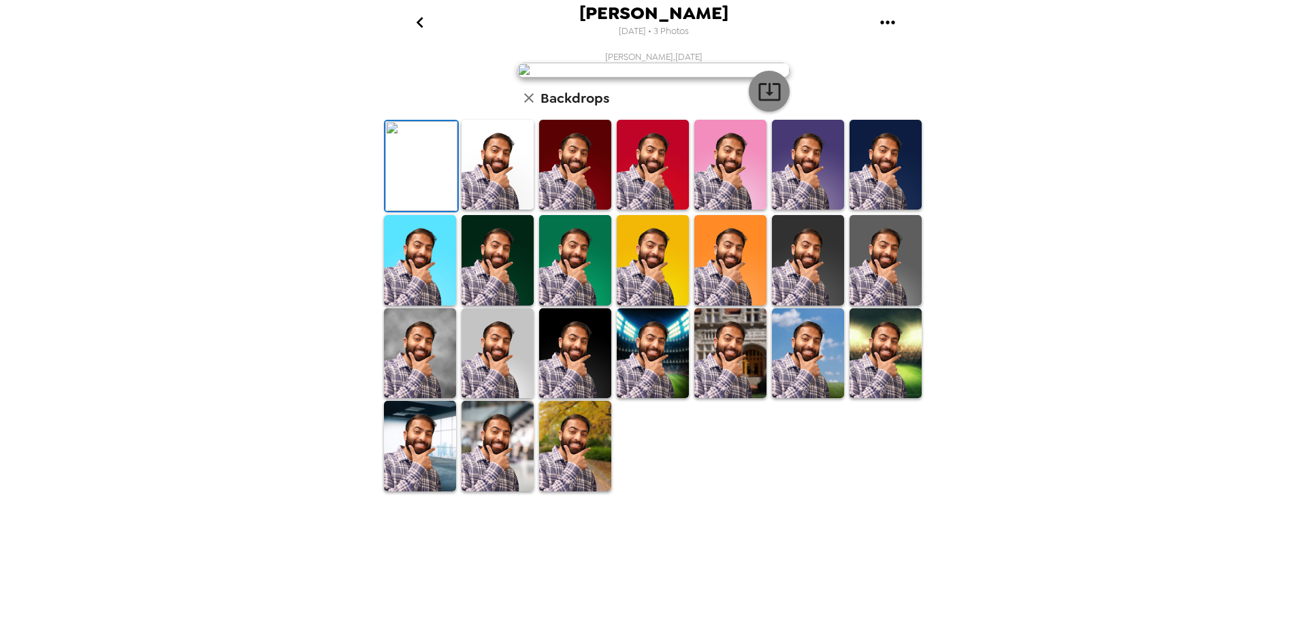
click at [762, 103] on icon "button" at bounding box center [770, 92] width 24 height 24
click at [425, 19] on icon "go back" at bounding box center [420, 23] width 22 height 22
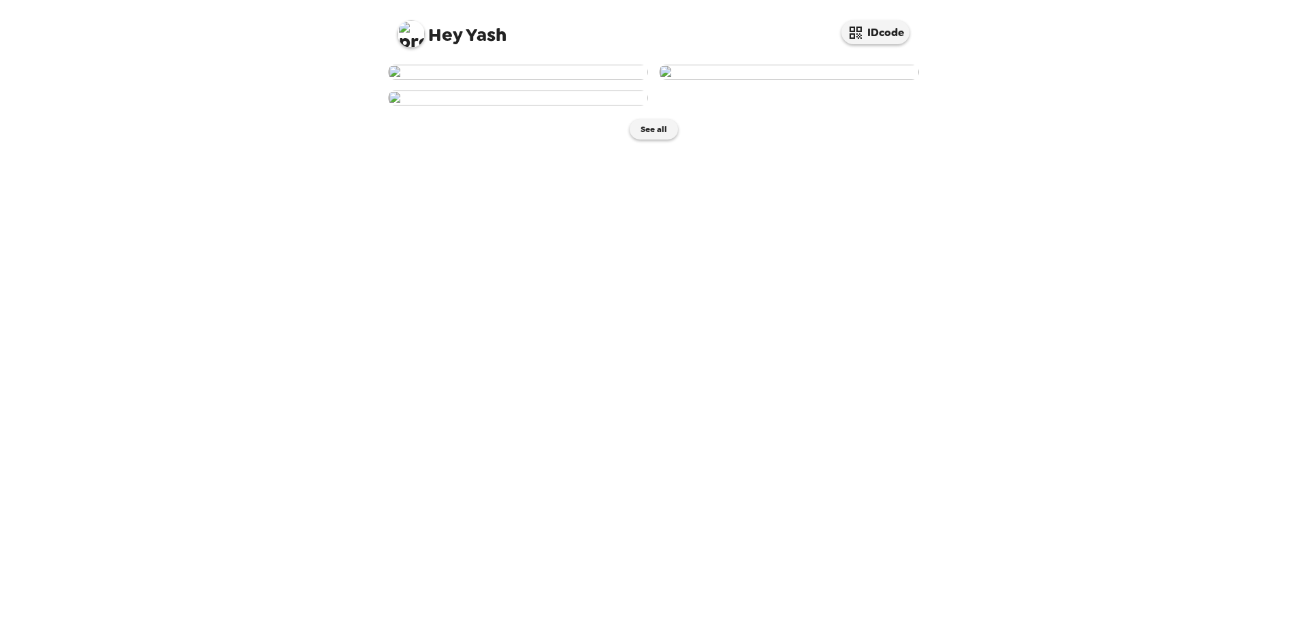
click at [407, 29] on img at bounding box center [411, 33] width 27 height 27
click at [292, 52] on div at bounding box center [653, 310] width 1307 height 620
click at [657, 140] on button "See all" at bounding box center [654, 129] width 48 height 20
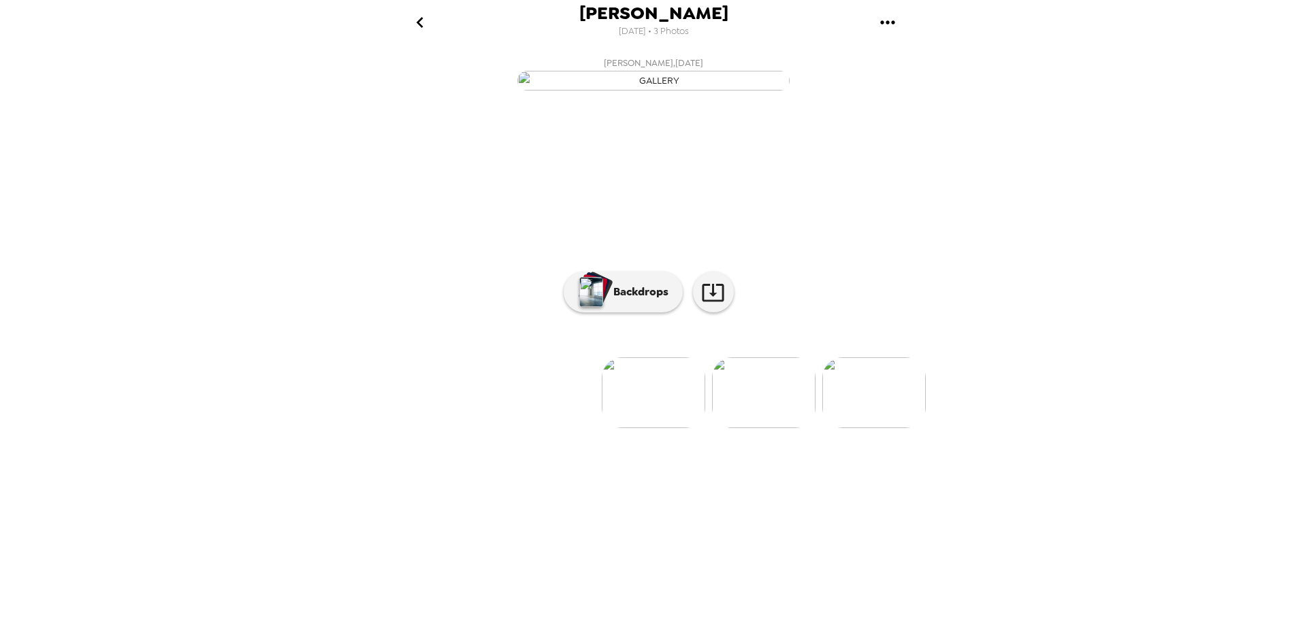
click at [753, 428] on img at bounding box center [763, 392] width 103 height 71
click at [748, 428] on div at bounding box center [653, 370] width 545 height 116
click at [752, 428] on img at bounding box center [764, 392] width 103 height 71
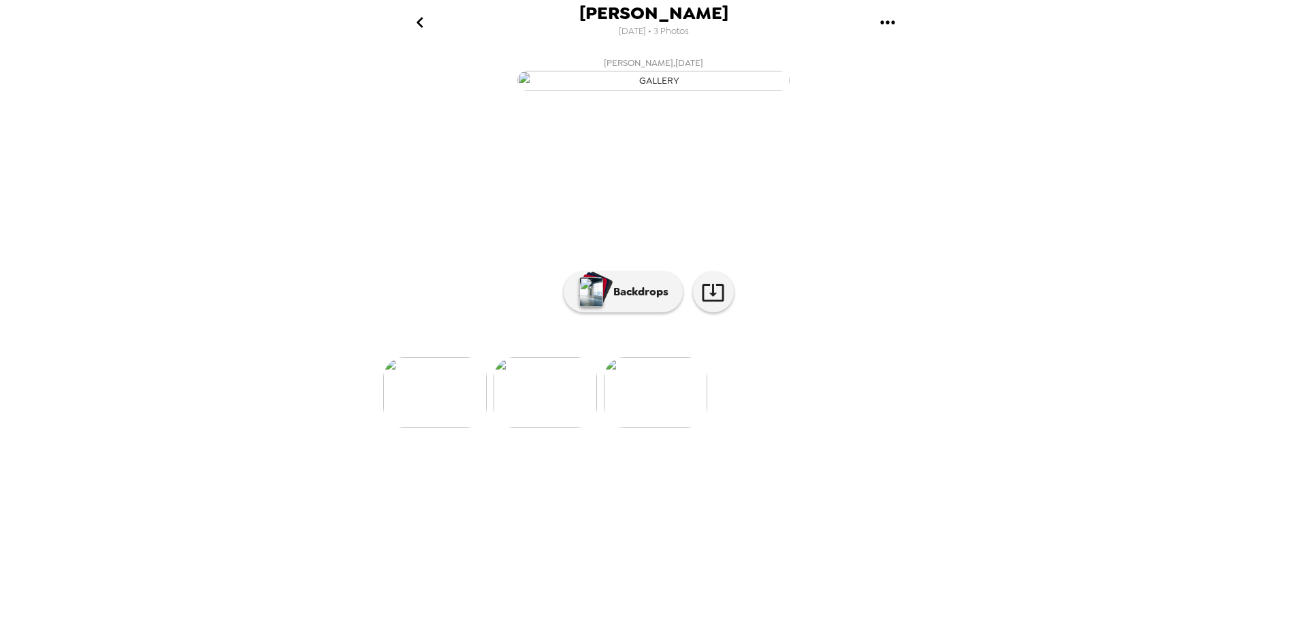
click at [647, 428] on img at bounding box center [655, 392] width 103 height 71
click at [581, 428] on img at bounding box center [545, 392] width 103 height 71
click at [776, 428] on img at bounding box center [764, 392] width 103 height 71
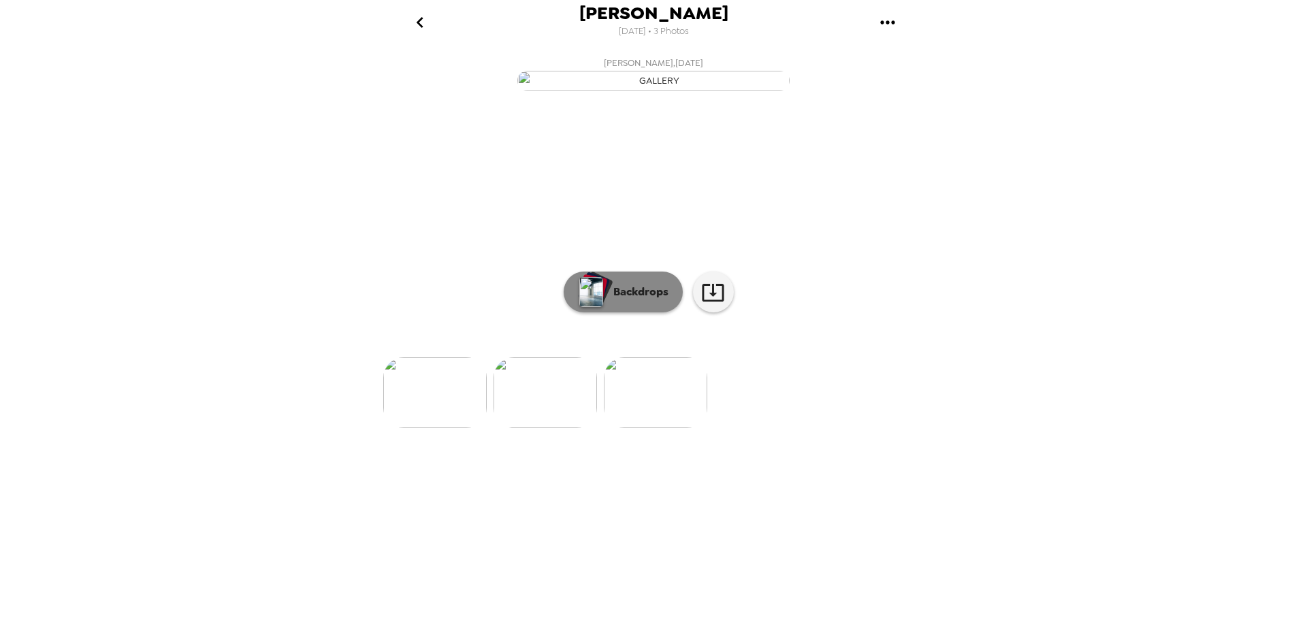
click at [644, 312] on button "Backdrops" at bounding box center [623, 292] width 119 height 41
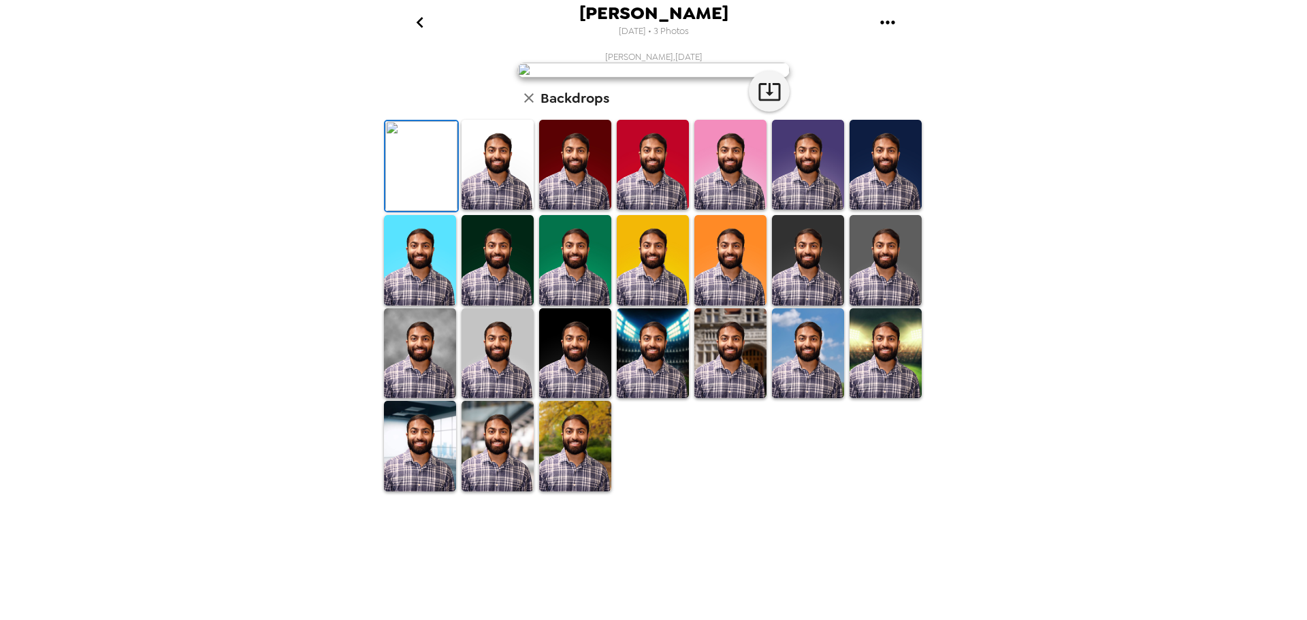
scroll to position [198, 0]
click at [409, 398] on img at bounding box center [420, 353] width 72 height 90
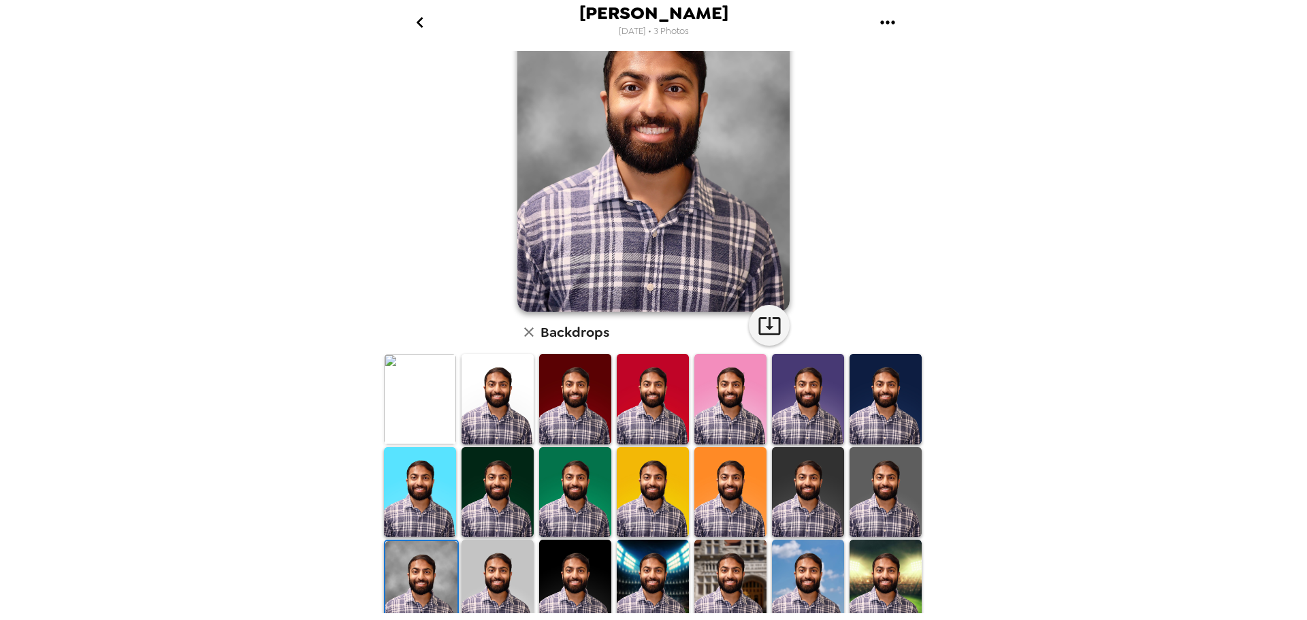
scroll to position [197, 0]
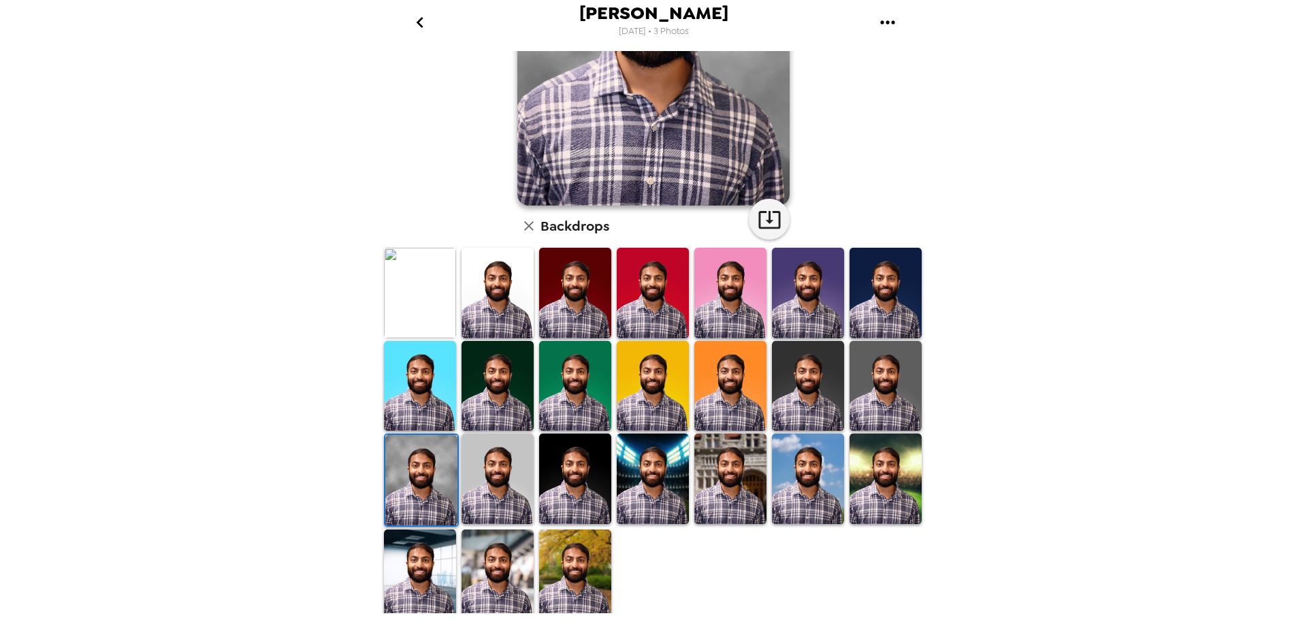
click at [570, 562] on img at bounding box center [575, 575] width 72 height 90
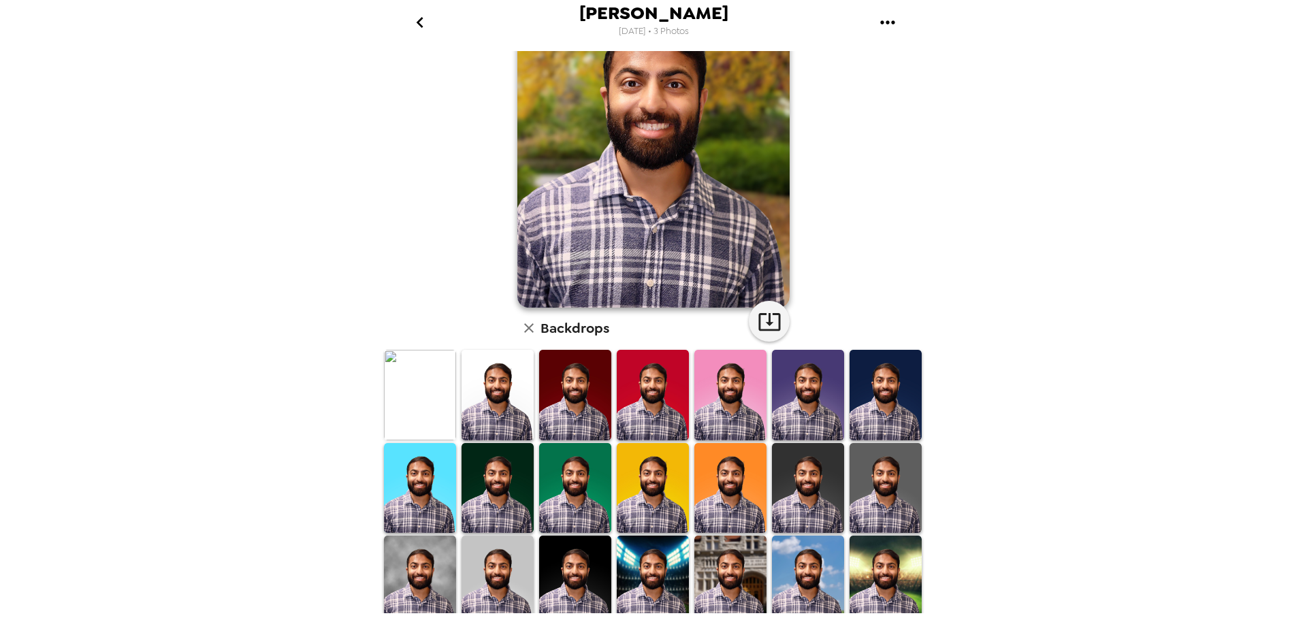
scroll to position [158, 0]
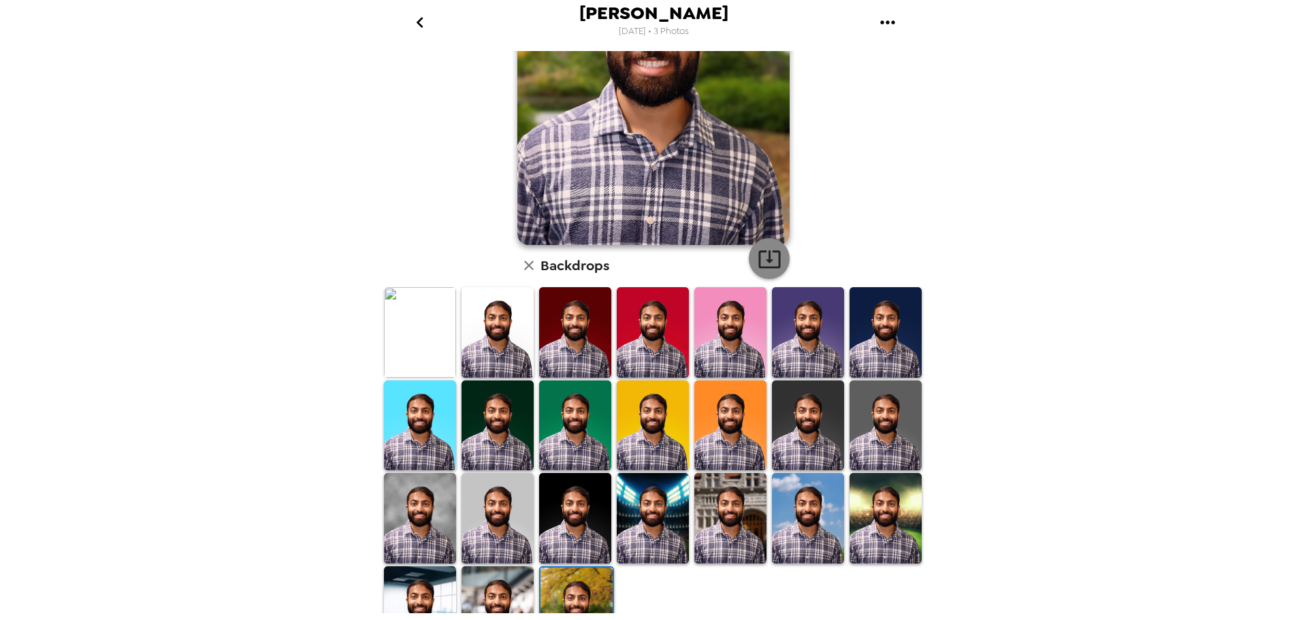
click at [769, 244] on button "button" at bounding box center [769, 258] width 41 height 41
drag, startPoint x: 498, startPoint y: 598, endPoint x: 581, endPoint y: 434, distance: 183.9
click at [498, 598] on img at bounding box center [498, 611] width 72 height 90
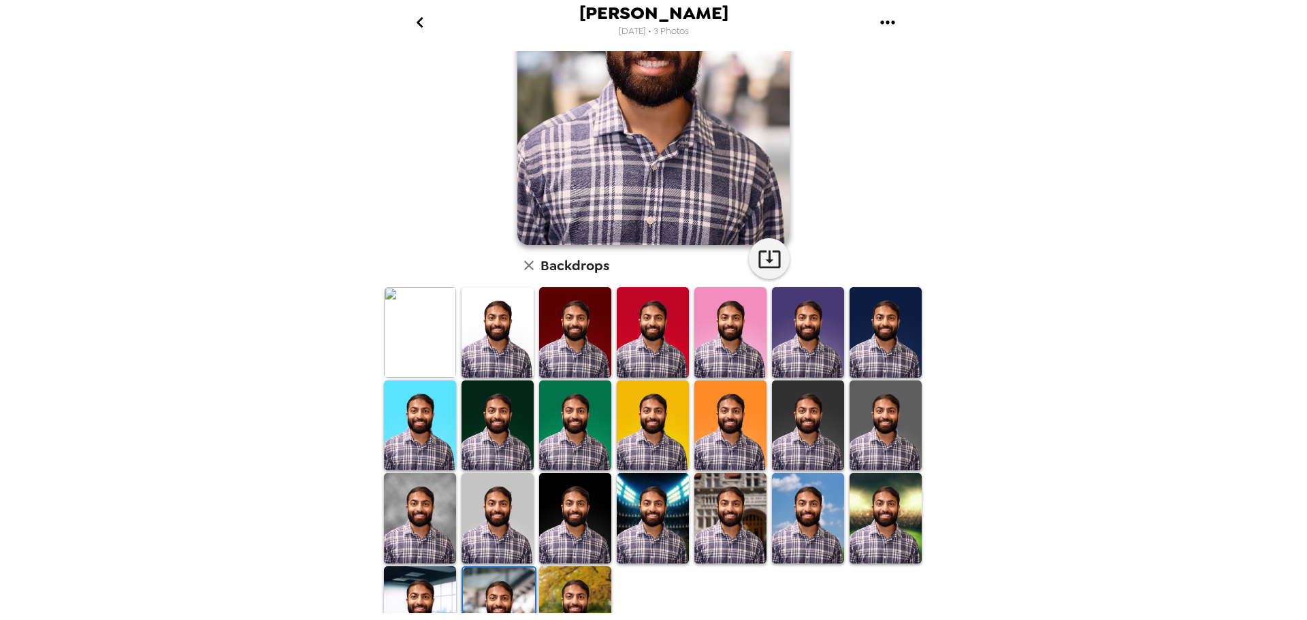
scroll to position [0, 0]
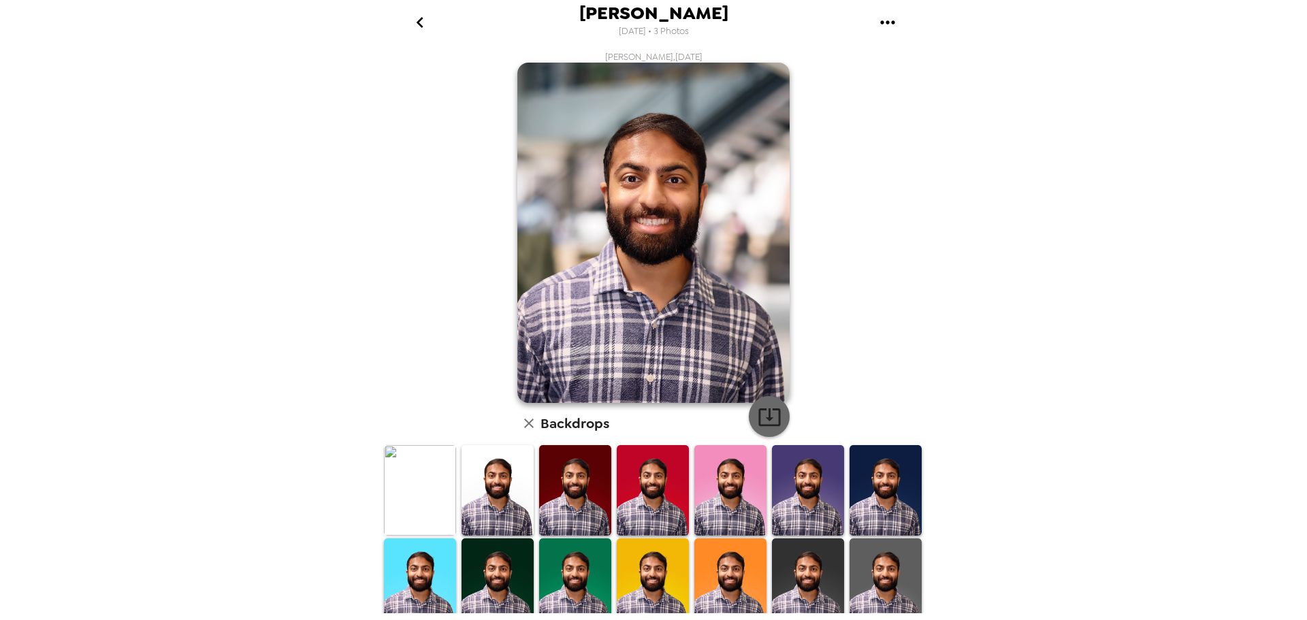
click at [760, 411] on icon "button" at bounding box center [770, 417] width 24 height 24
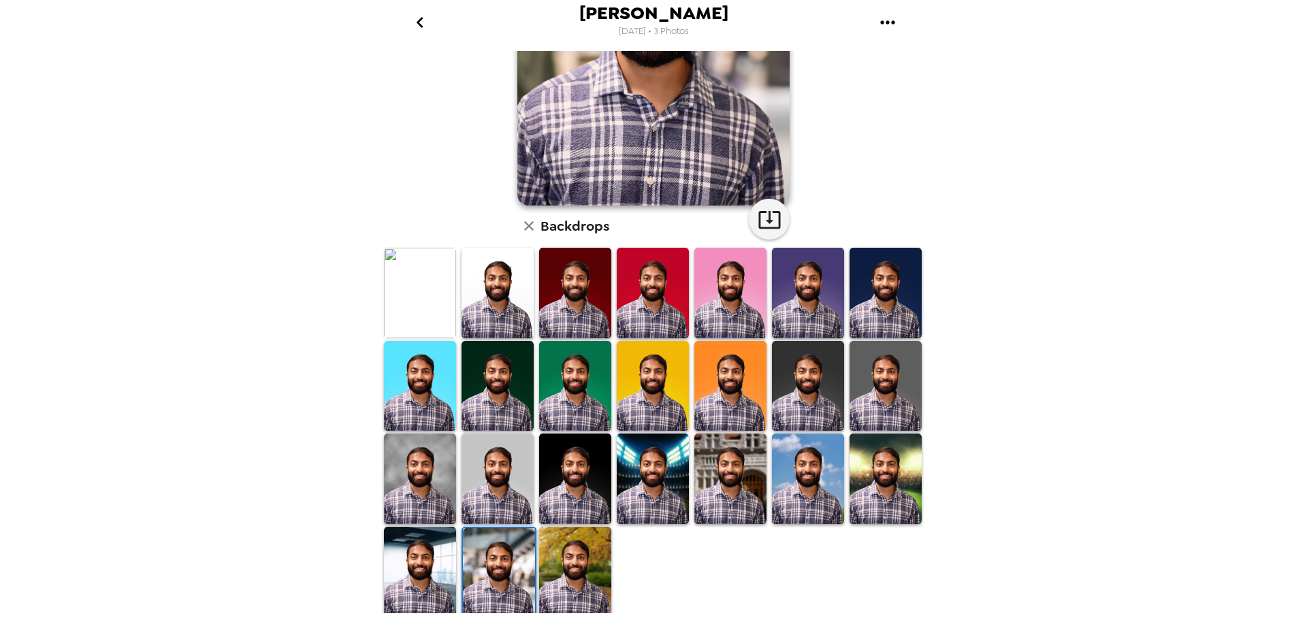
drag, startPoint x: 444, startPoint y: 552, endPoint x: 666, endPoint y: 480, distance: 233.3
click at [444, 552] on img at bounding box center [420, 572] width 72 height 90
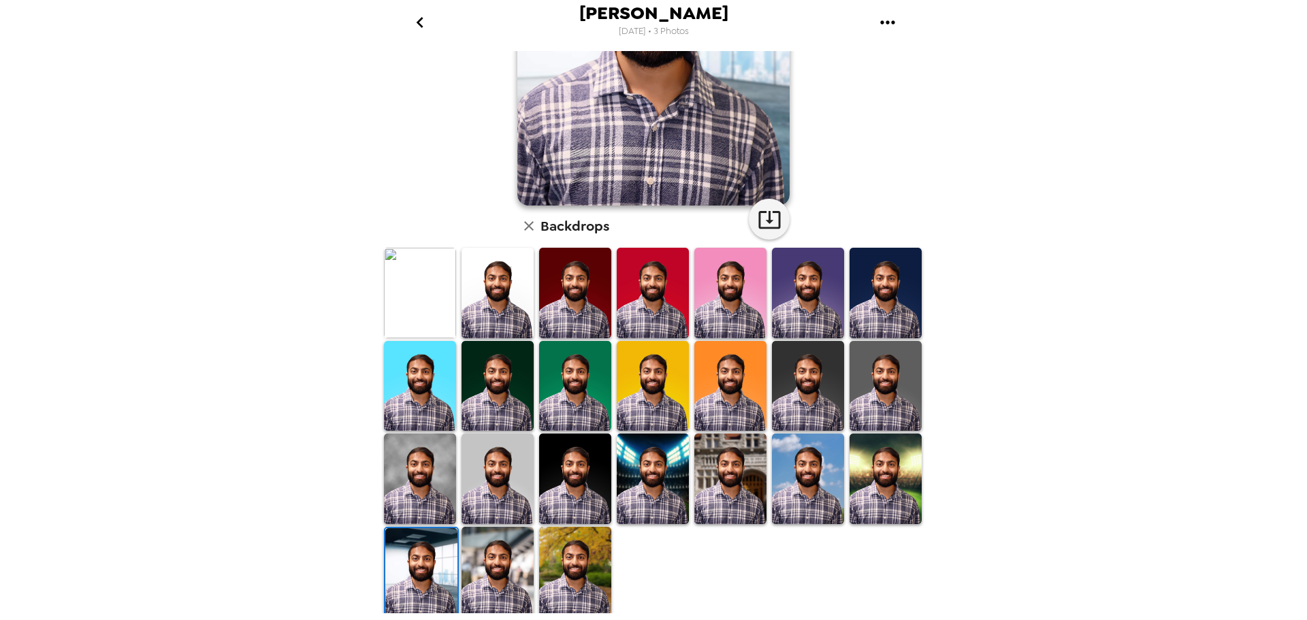
scroll to position [0, 0]
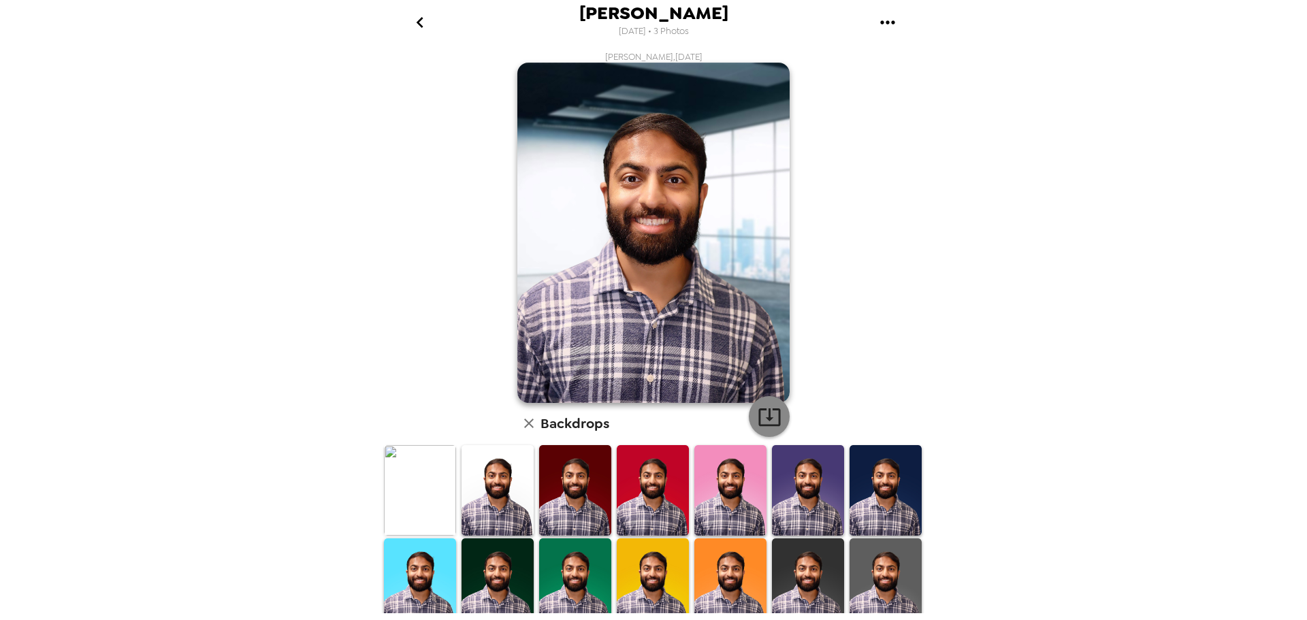
click at [758, 417] on icon "button" at bounding box center [770, 417] width 24 height 24
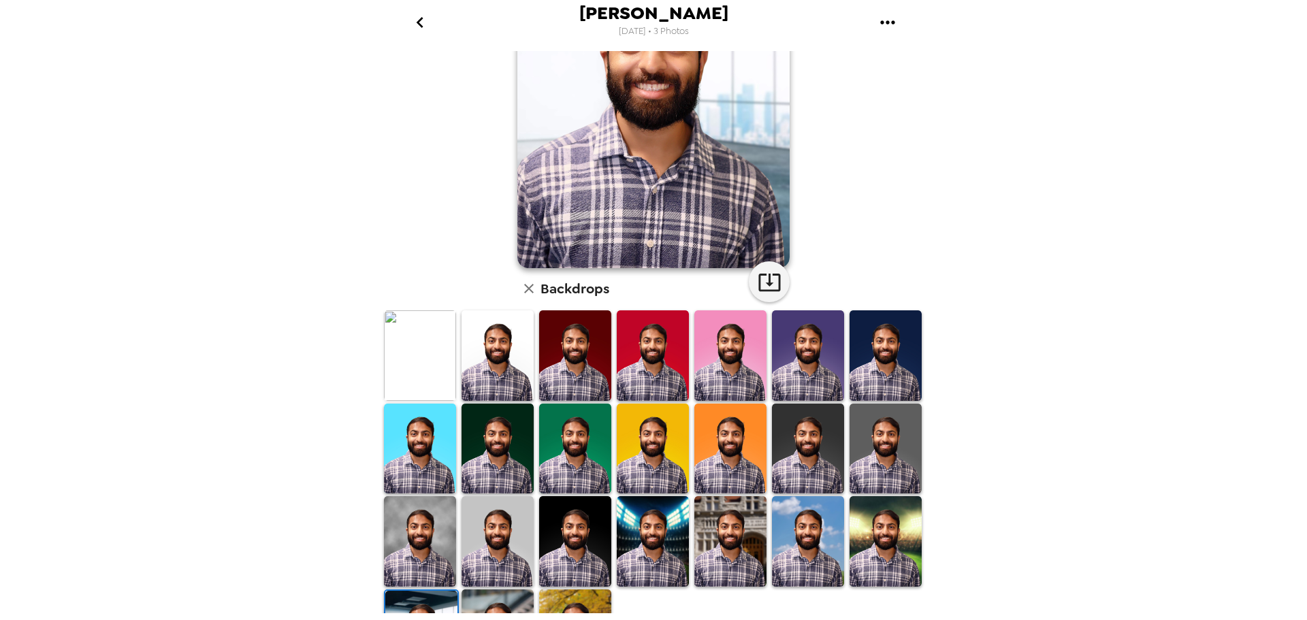
scroll to position [197, 0]
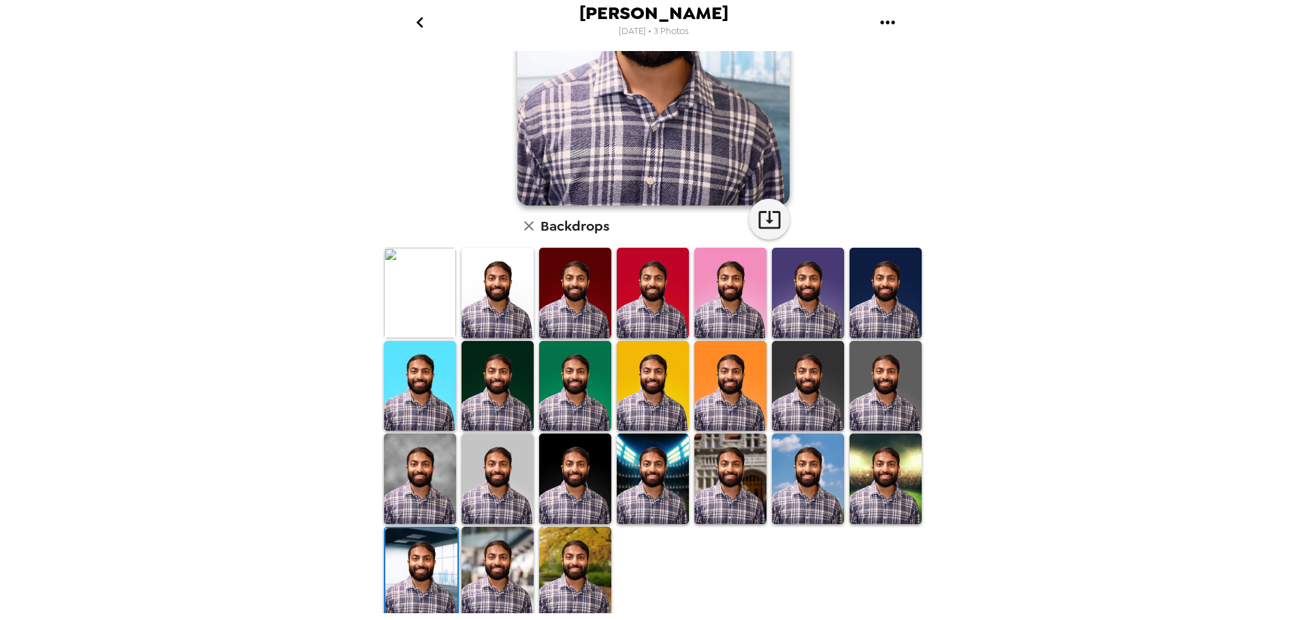
drag, startPoint x: 870, startPoint y: 495, endPoint x: 712, endPoint y: 470, distance: 159.8
click at [870, 495] on img at bounding box center [886, 479] width 72 height 90
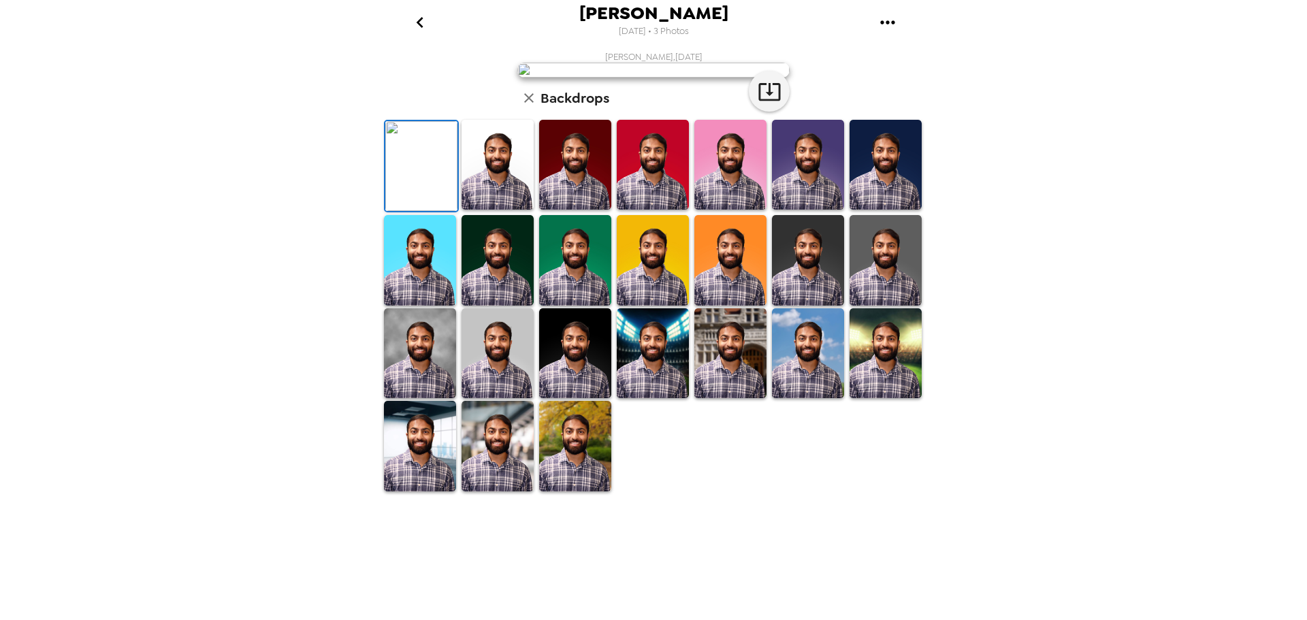
click at [521, 106] on icon "button" at bounding box center [529, 98] width 16 height 16
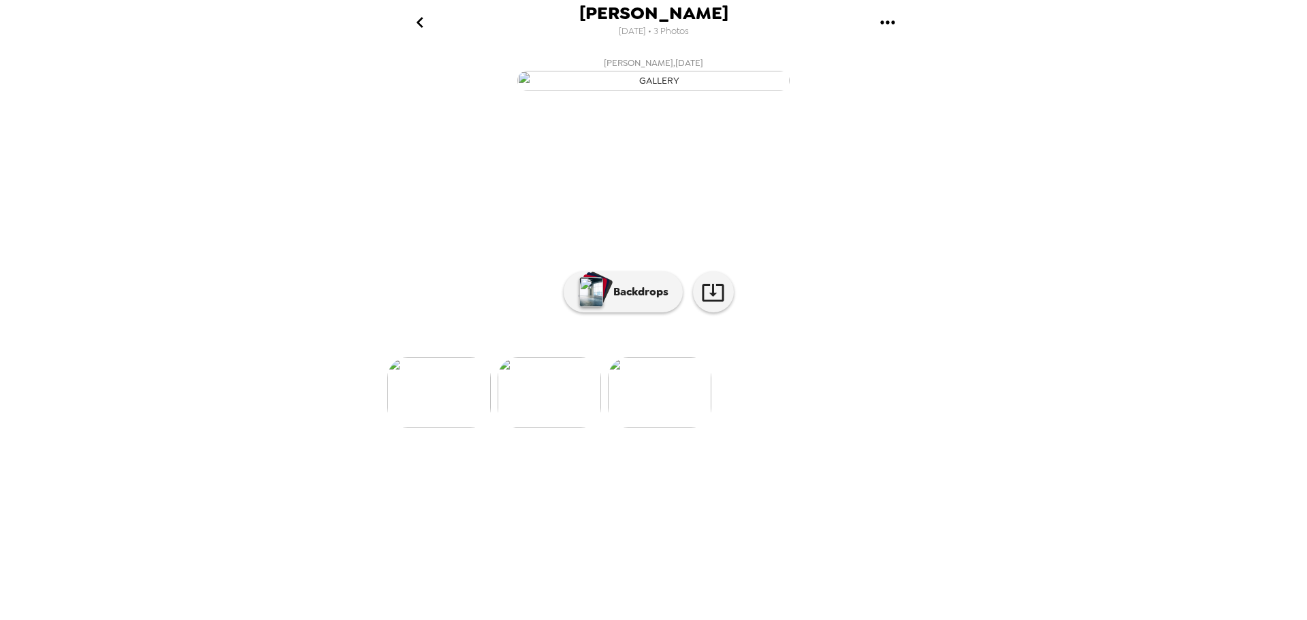
scroll to position [0, 219]
click at [547, 428] on img at bounding box center [545, 392] width 103 height 71
click at [764, 428] on img at bounding box center [764, 392] width 103 height 71
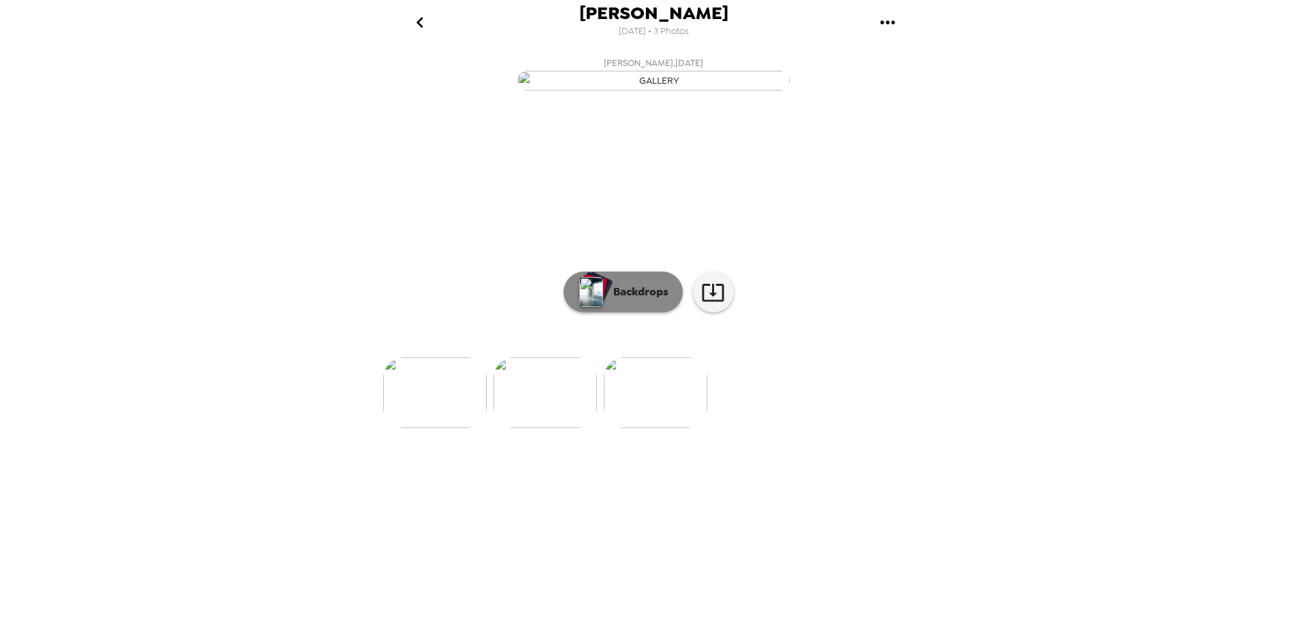
click at [614, 300] on p "Backdrops" at bounding box center [638, 292] width 62 height 16
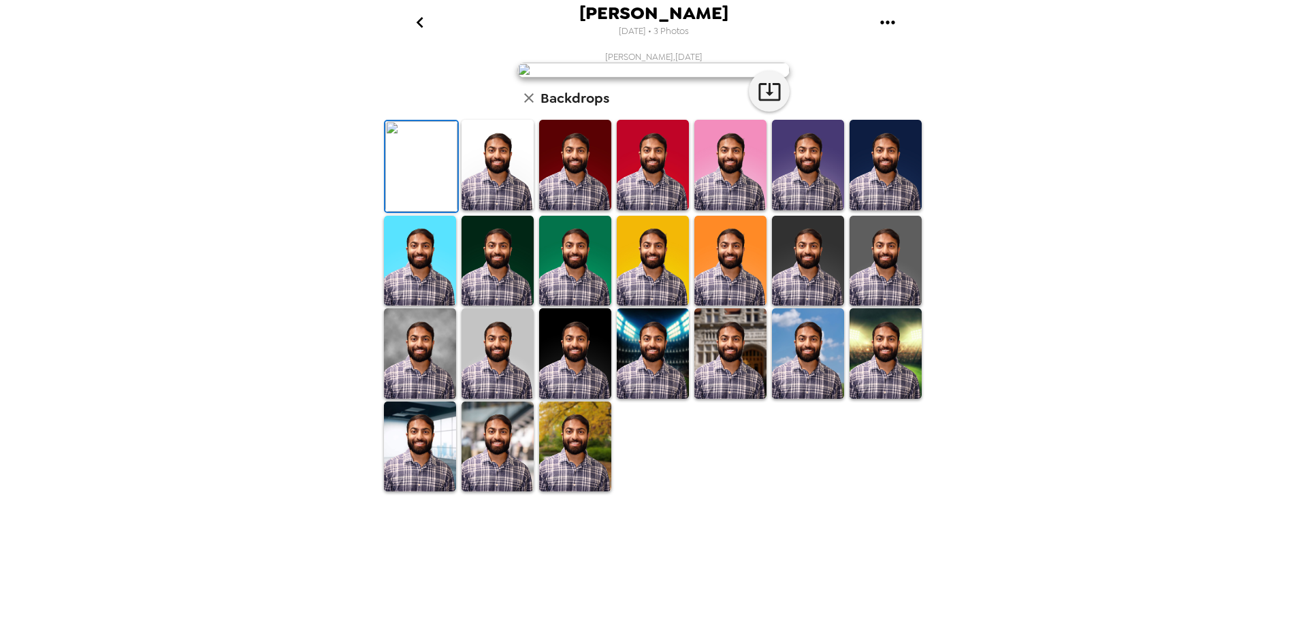
click at [762, 103] on icon "button" at bounding box center [770, 92] width 24 height 24
click at [1084, 297] on div "[PERSON_NAME] [DATE] • 3 Photos [PERSON_NAME] , [DATE] Backdrops" at bounding box center [653, 310] width 1307 height 620
click at [413, 399] on img at bounding box center [420, 353] width 72 height 91
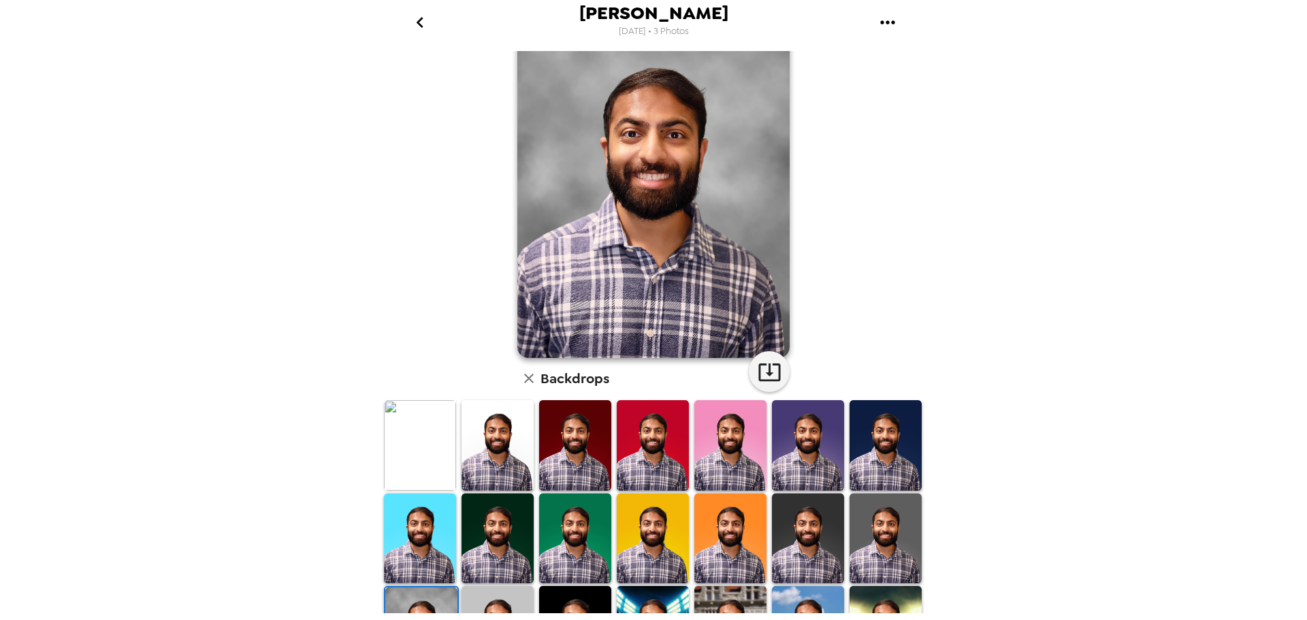
scroll to position [68, 0]
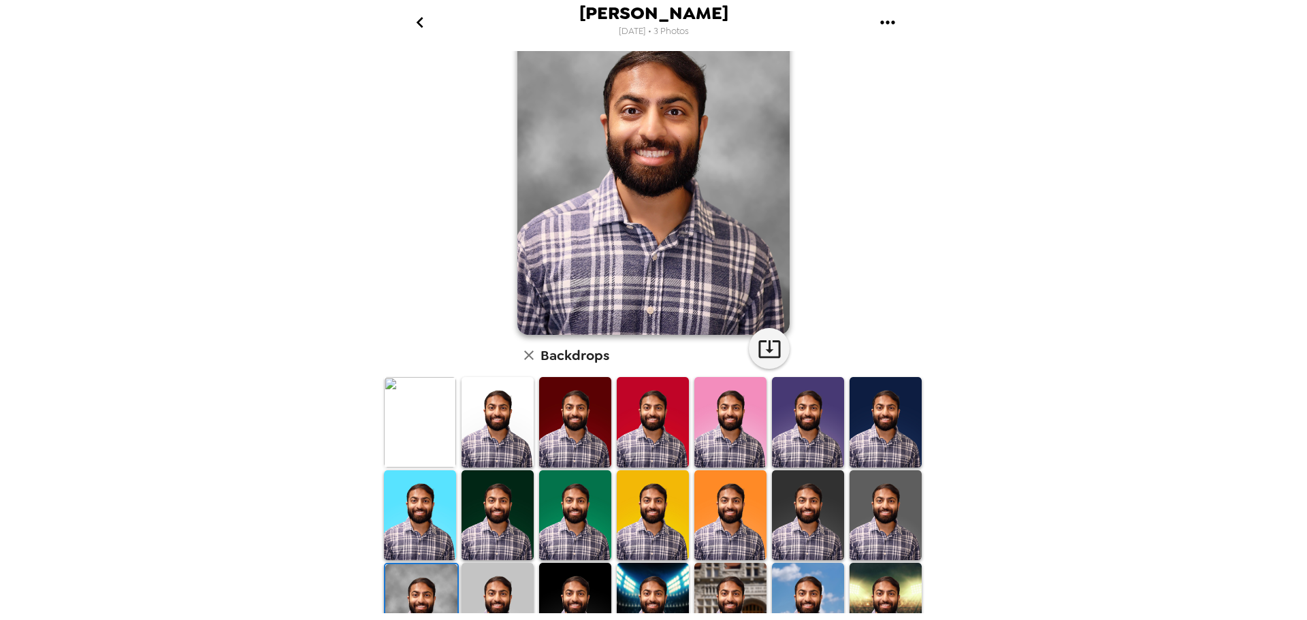
click at [578, 431] on img at bounding box center [575, 422] width 72 height 91
click at [508, 423] on img at bounding box center [498, 422] width 72 height 91
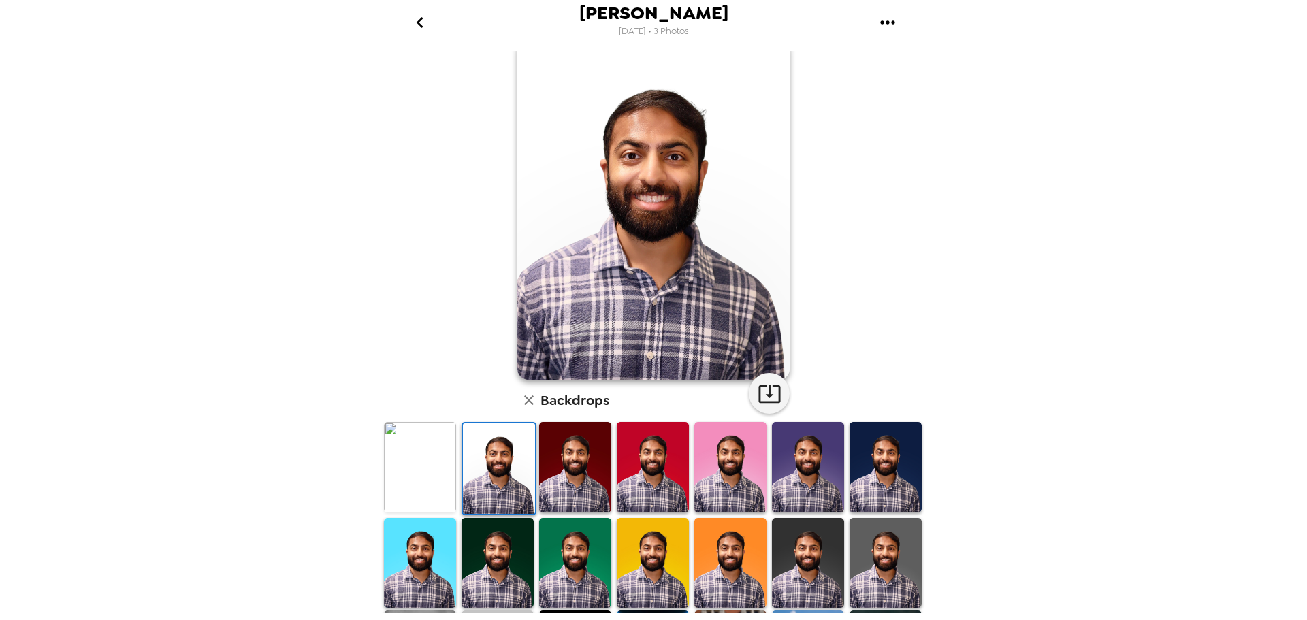
scroll to position [0, 0]
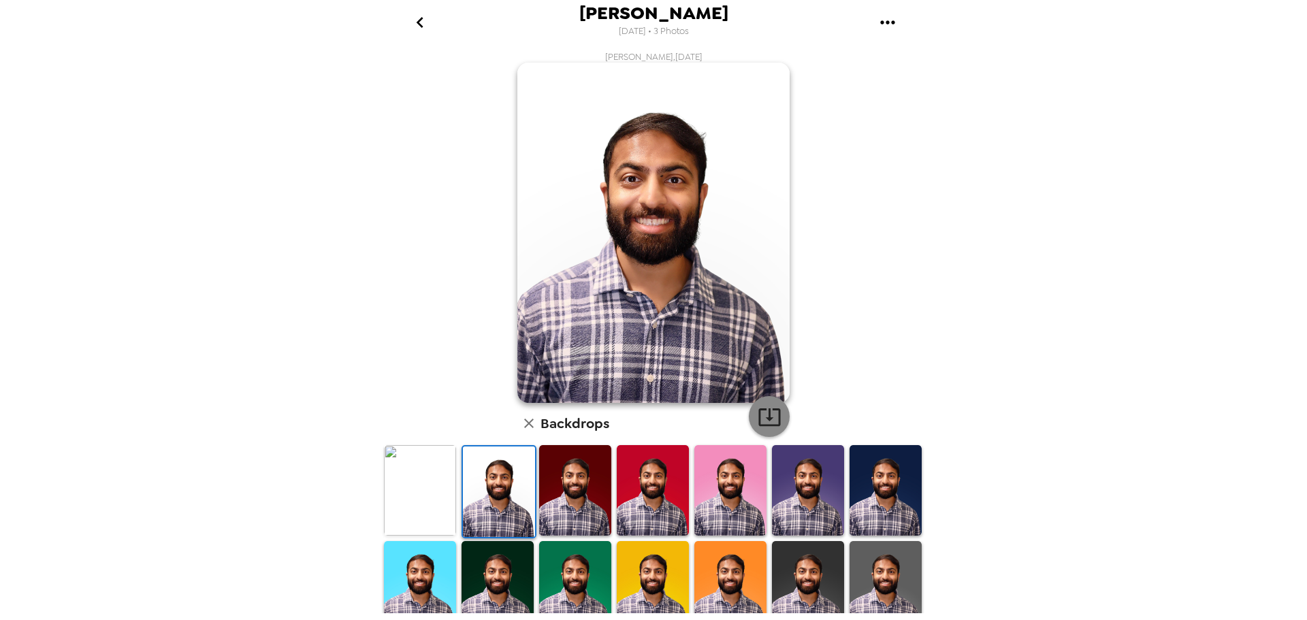
click at [760, 410] on icon "button" at bounding box center [769, 417] width 22 height 18
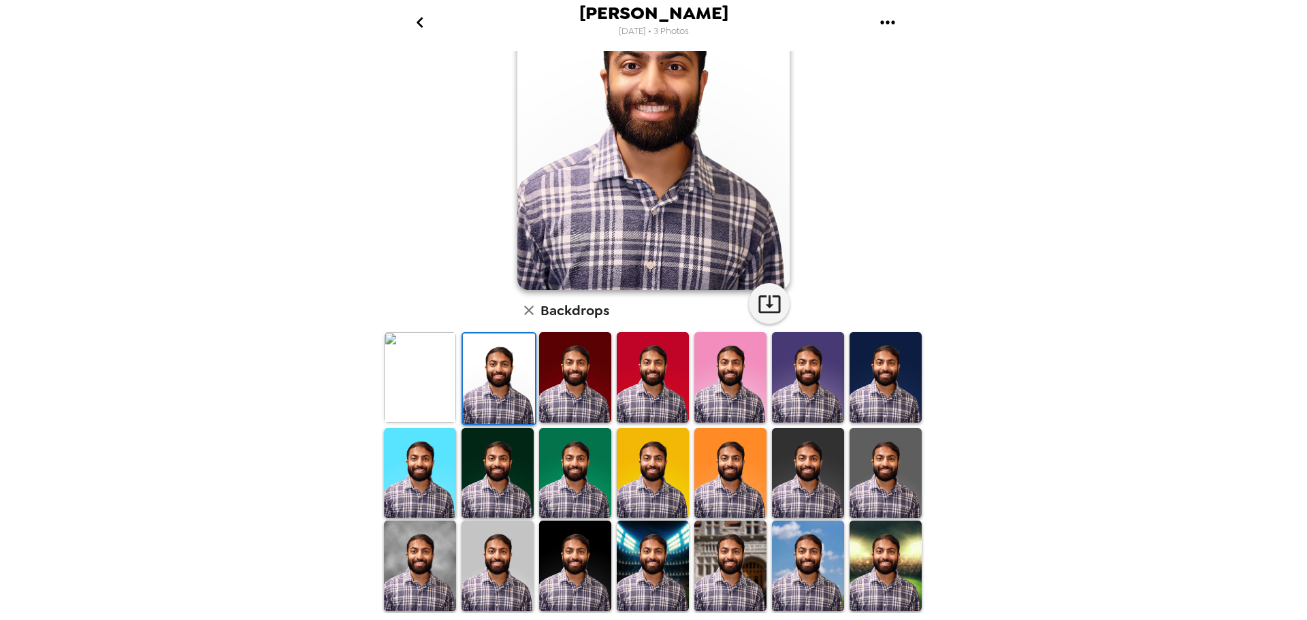
scroll to position [136, 0]
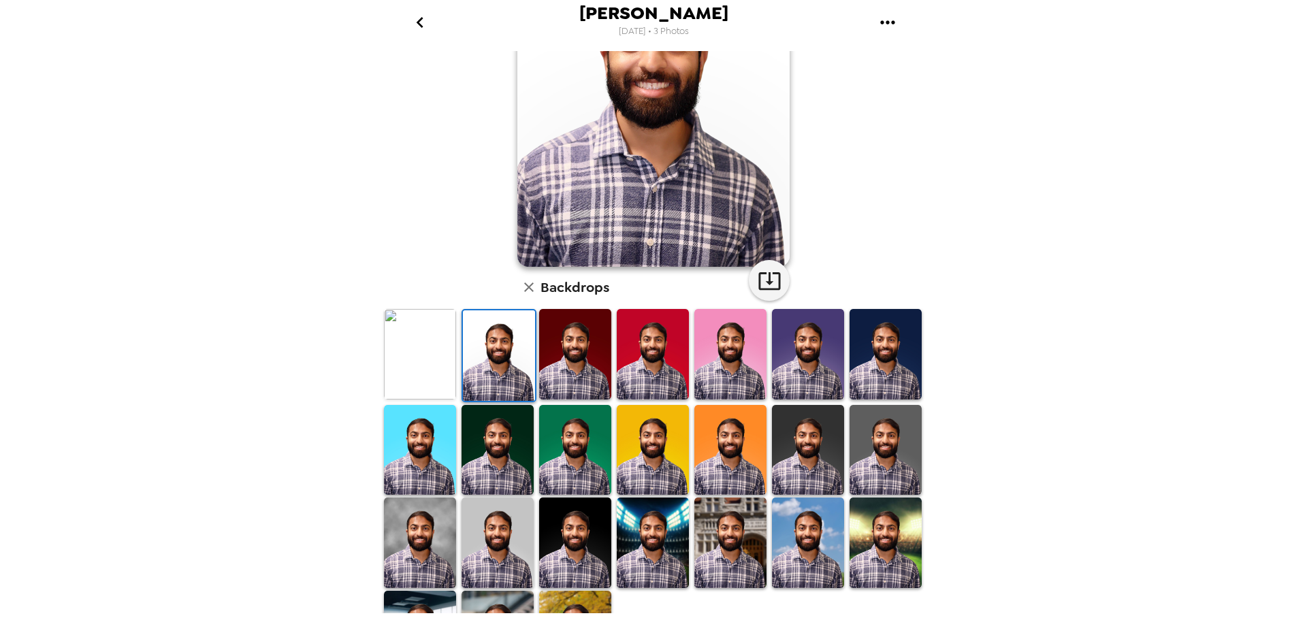
click at [553, 451] on img at bounding box center [575, 450] width 72 height 91
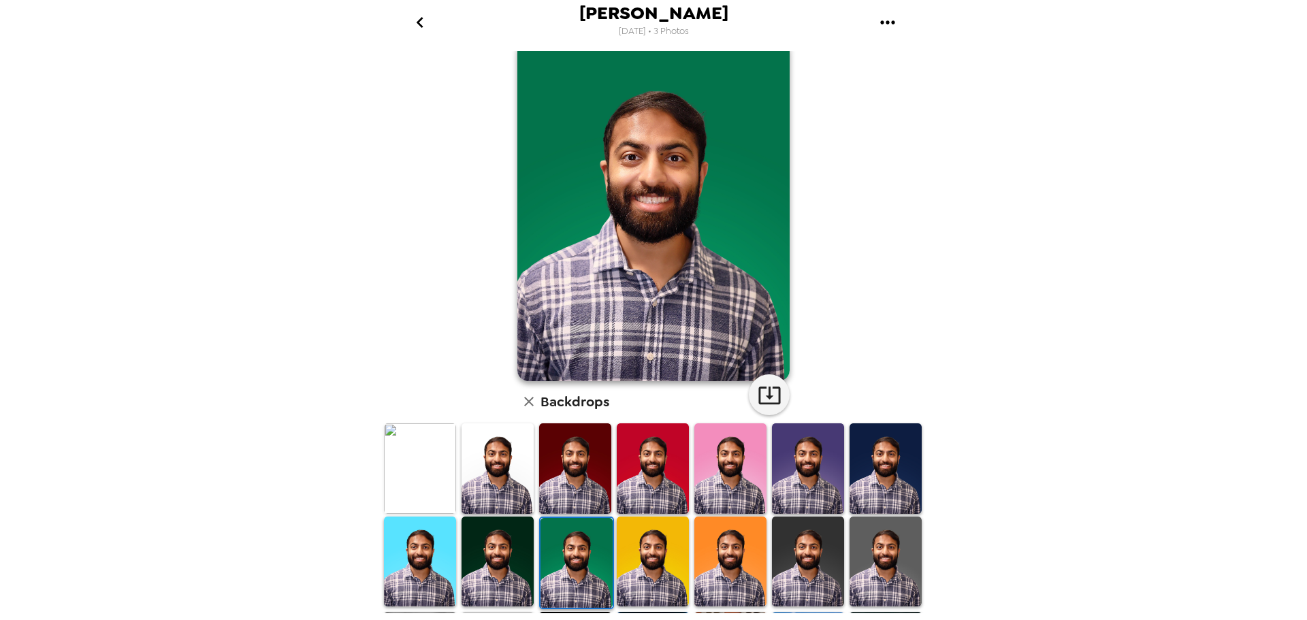
scroll to position [0, 0]
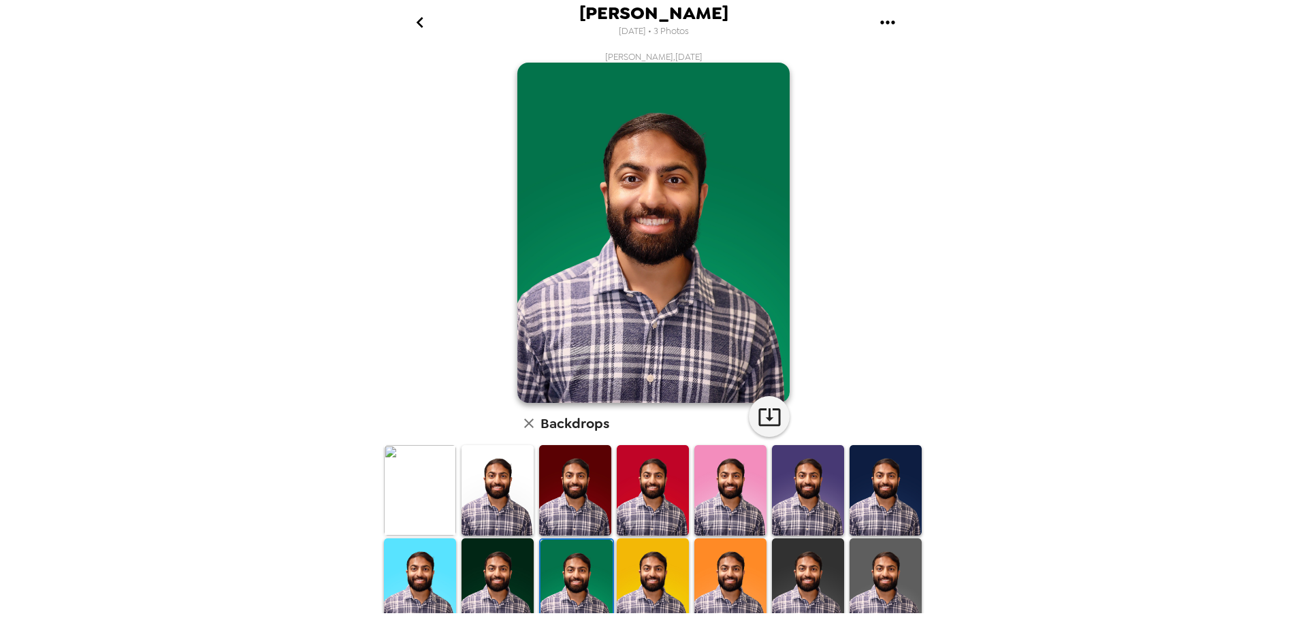
click at [526, 425] on icon "button" at bounding box center [529, 423] width 16 height 16
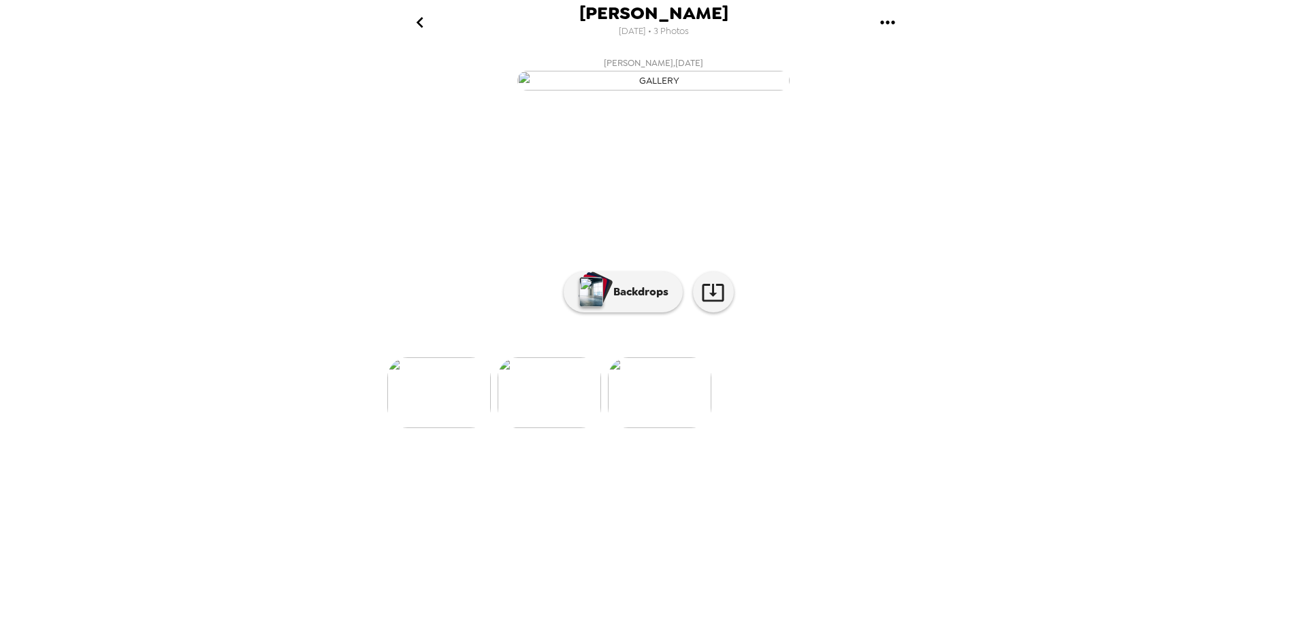
scroll to position [0, 219]
click at [447, 428] on img at bounding box center [434, 392] width 103 height 71
click at [624, 312] on button "Backdrops" at bounding box center [623, 292] width 119 height 41
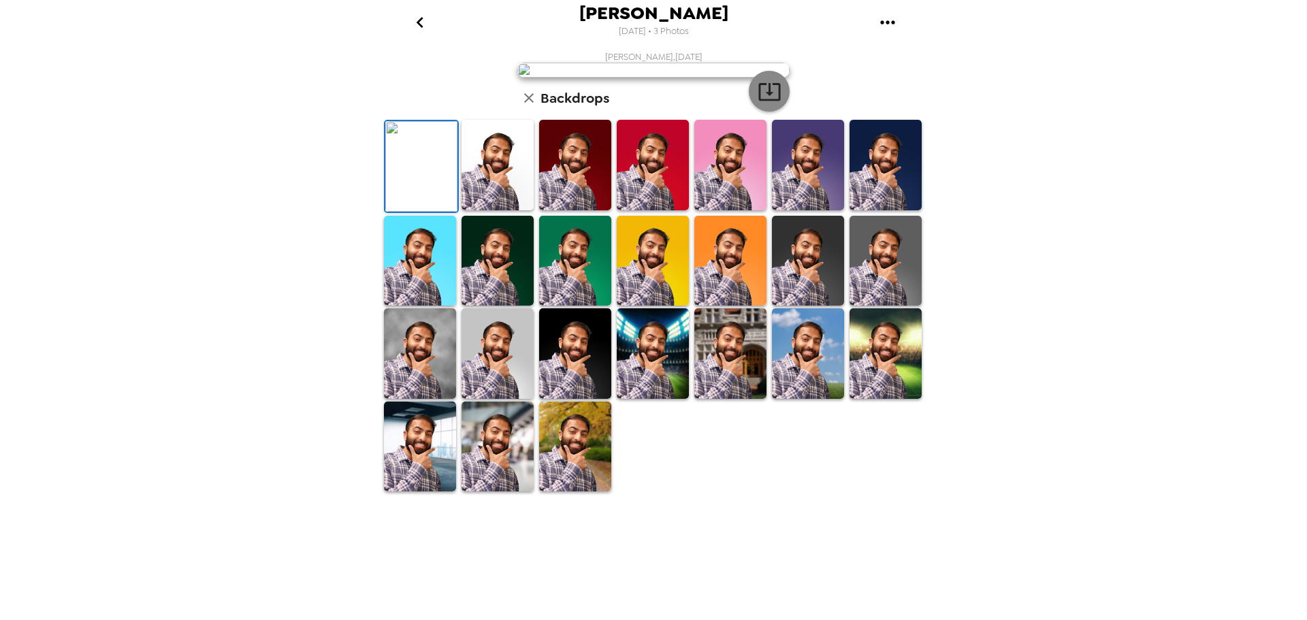
drag, startPoint x: 524, startPoint y: 492, endPoint x: 751, endPoint y: 408, distance: 241.9
click at [523, 210] on img at bounding box center [498, 165] width 72 height 91
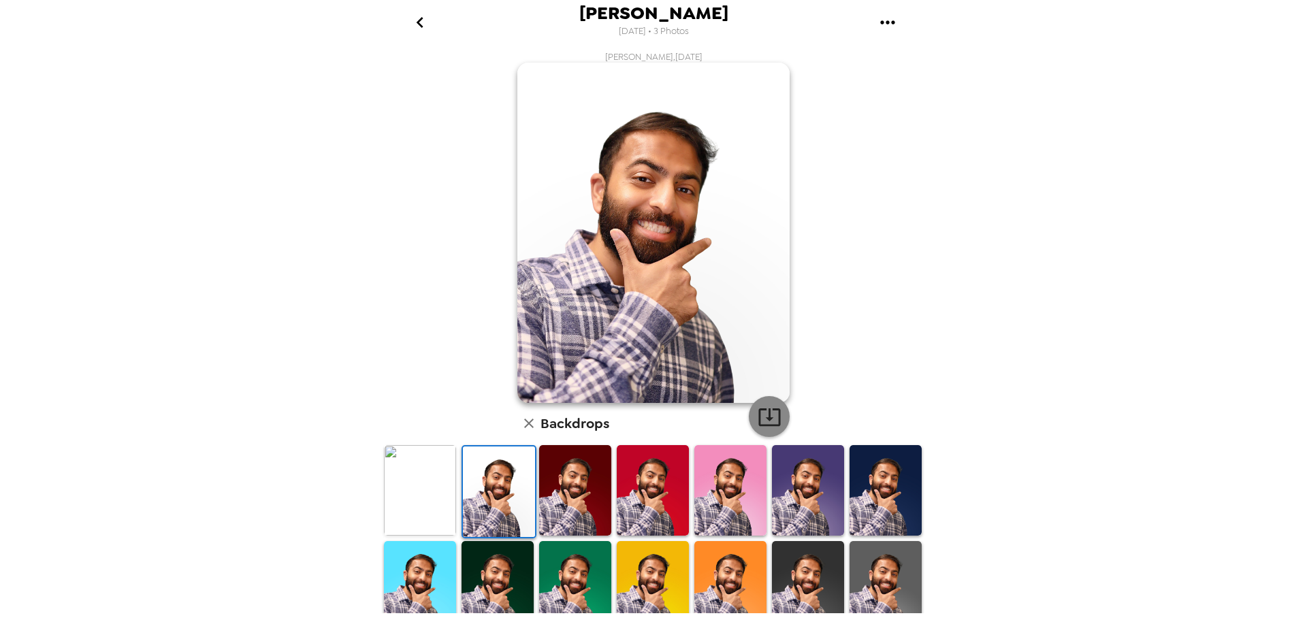
click at [761, 411] on icon "button" at bounding box center [770, 417] width 24 height 24
